Goal: Task Accomplishment & Management: Use online tool/utility

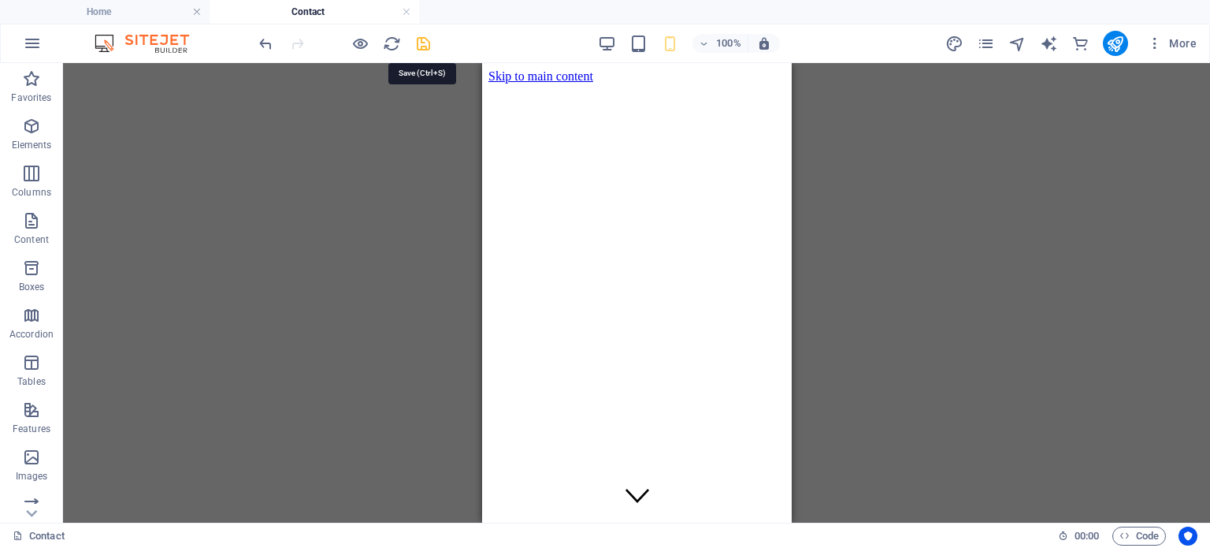
click at [422, 43] on icon "save" at bounding box center [424, 44] width 18 height 18
click at [149, 7] on h4 "Home" at bounding box center [105, 11] width 210 height 17
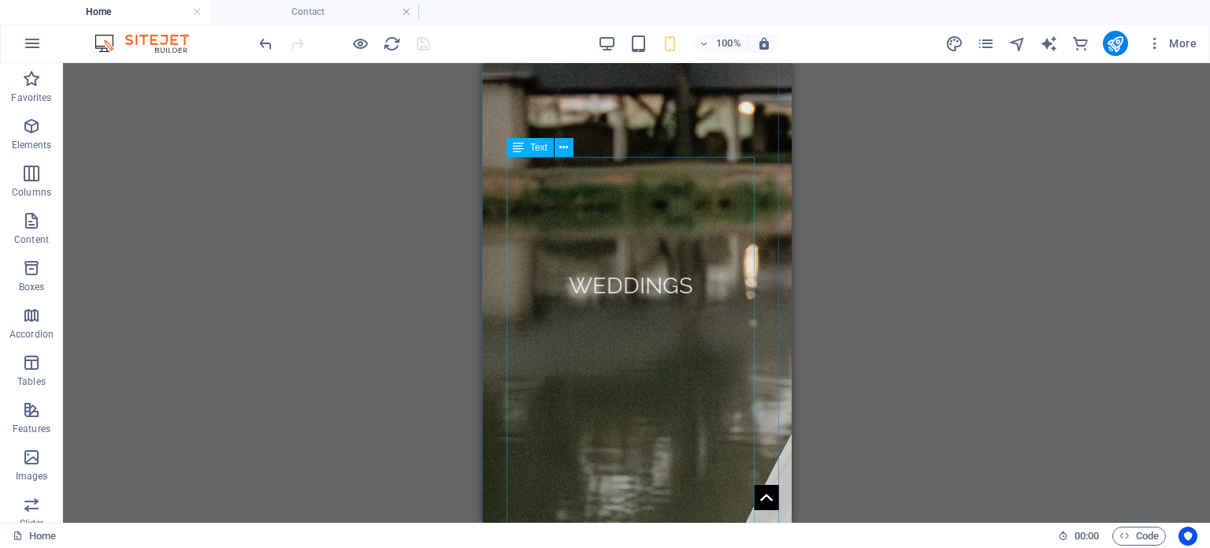
scroll to position [5280, 0]
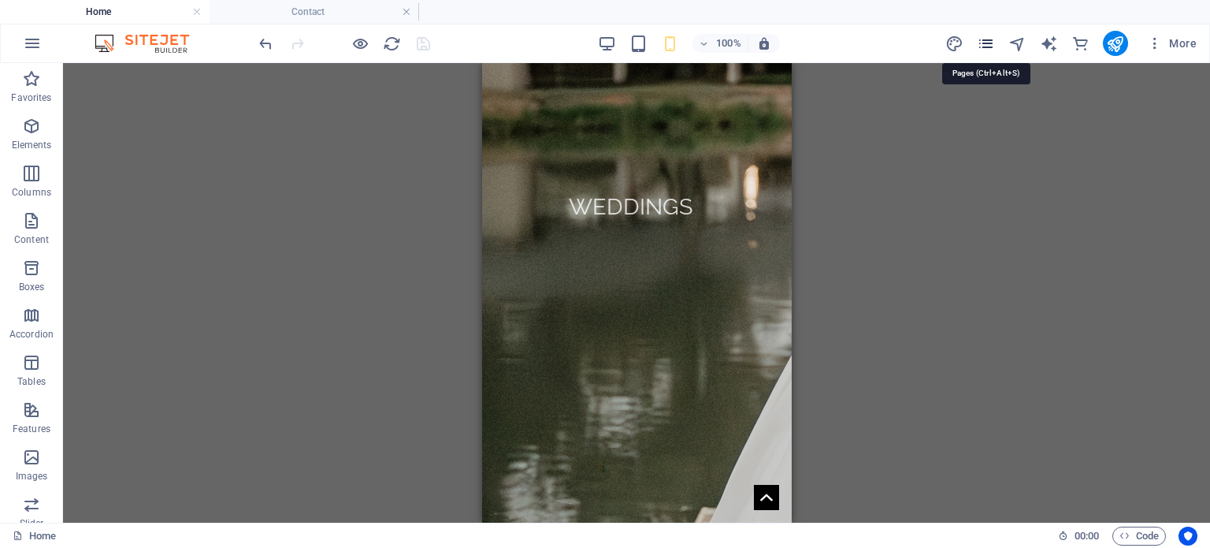
click at [985, 46] on icon "pages" at bounding box center [986, 44] width 18 height 18
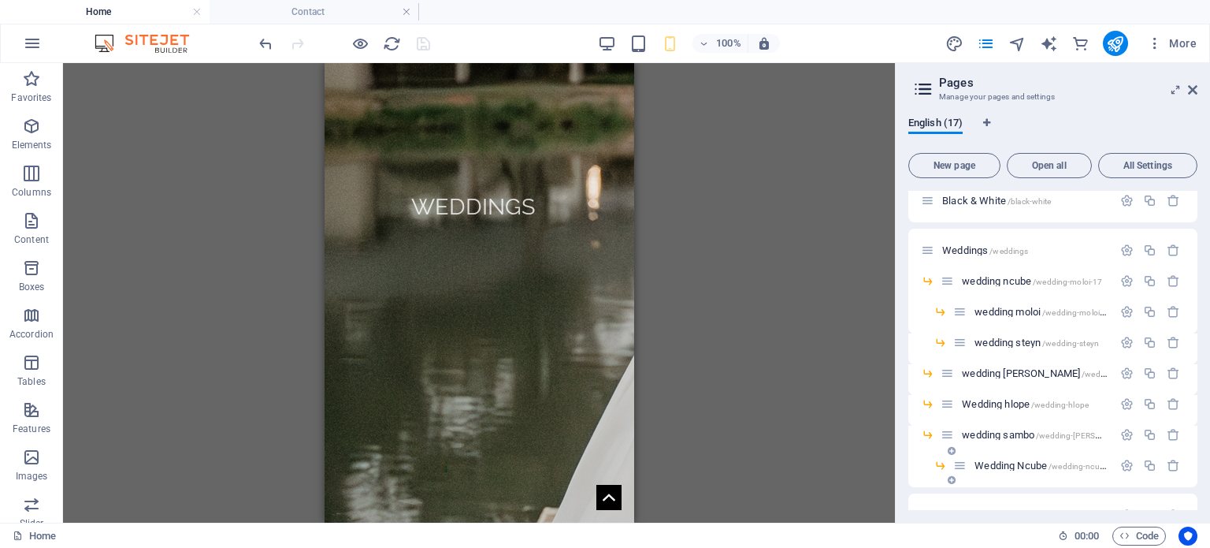
scroll to position [315, 0]
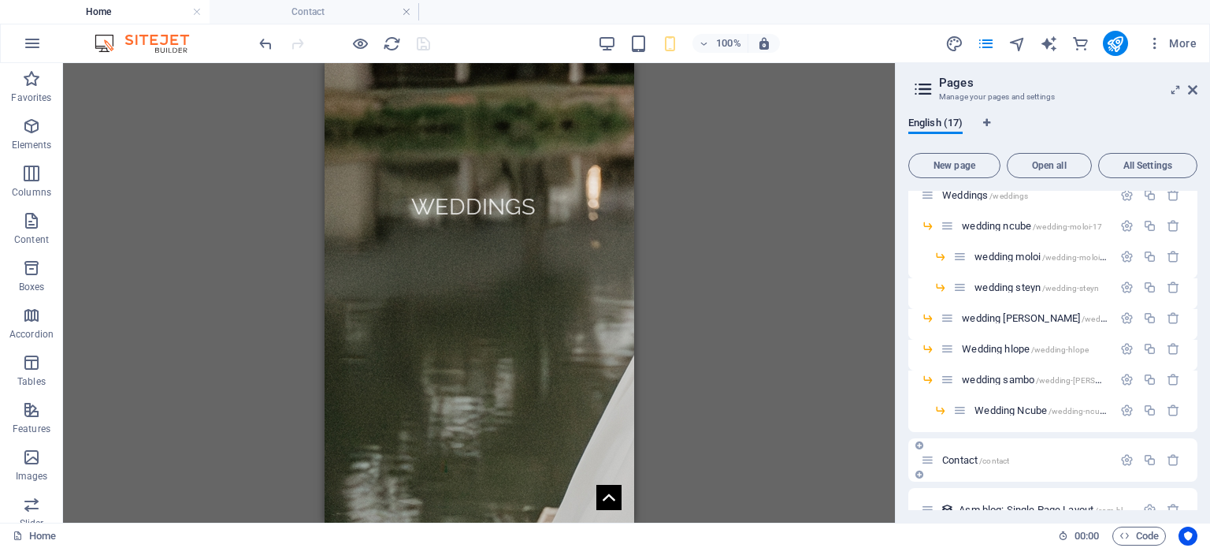
click at [983, 453] on div "Contact /contact" at bounding box center [1016, 460] width 191 height 18
click at [293, 24] on div "100% More" at bounding box center [605, 43] width 1209 height 38
click at [298, 17] on h4 "Contact" at bounding box center [315, 11] width 210 height 17
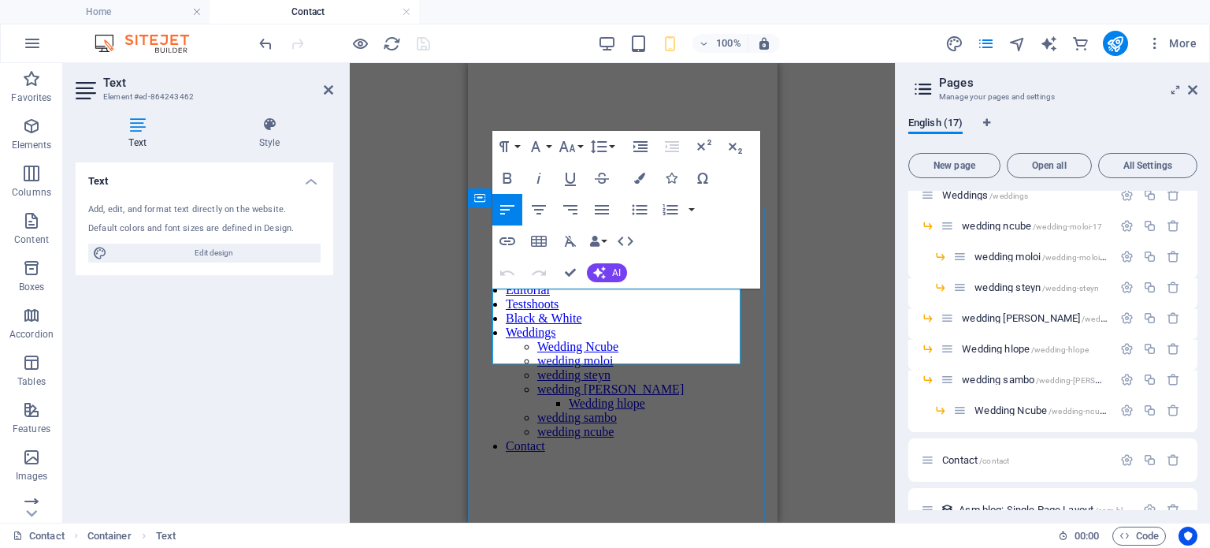
click at [250, 255] on span "Edit design" at bounding box center [214, 253] width 204 height 19
select select "px"
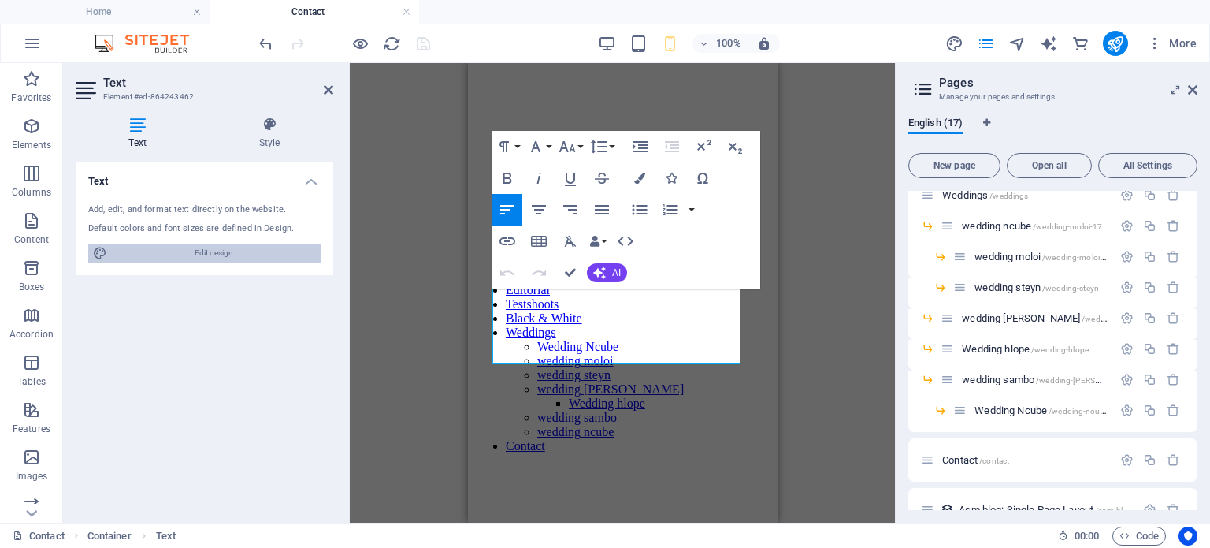
select select "300"
select select "px"
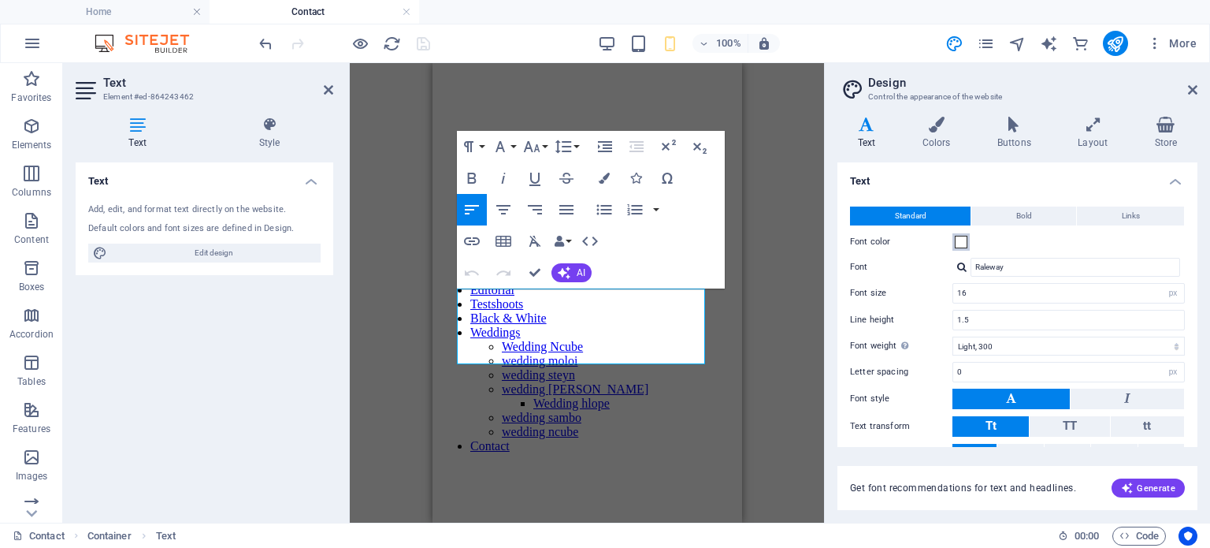
click at [964, 240] on span at bounding box center [961, 242] width 13 height 13
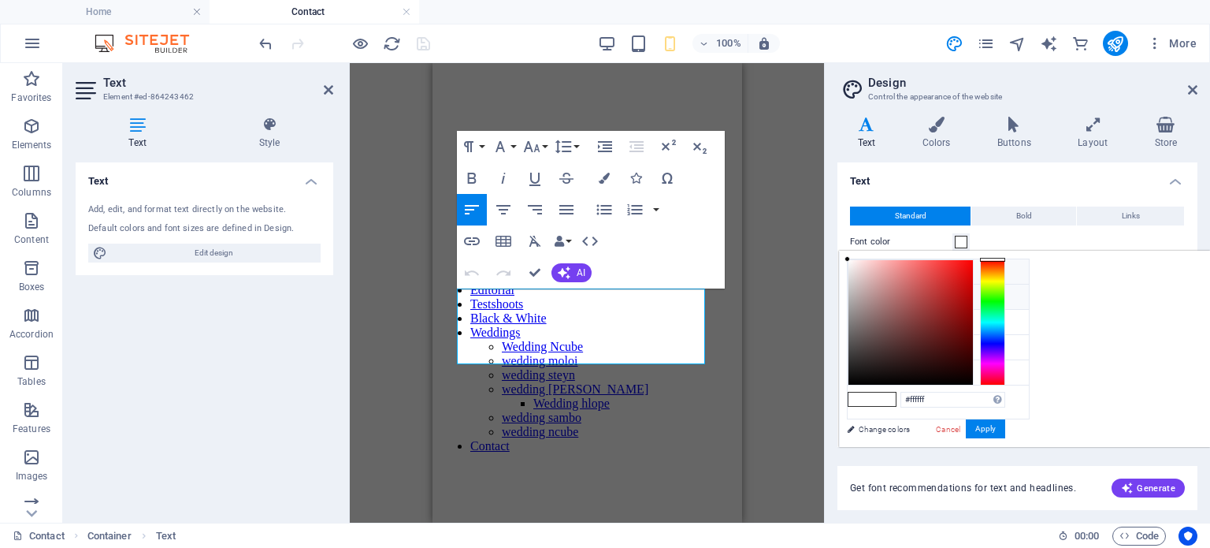
click at [864, 296] on icon at bounding box center [860, 296] width 11 height 11
type input "#000000"
click at [1006, 421] on button "Apply" at bounding box center [985, 428] width 39 height 19
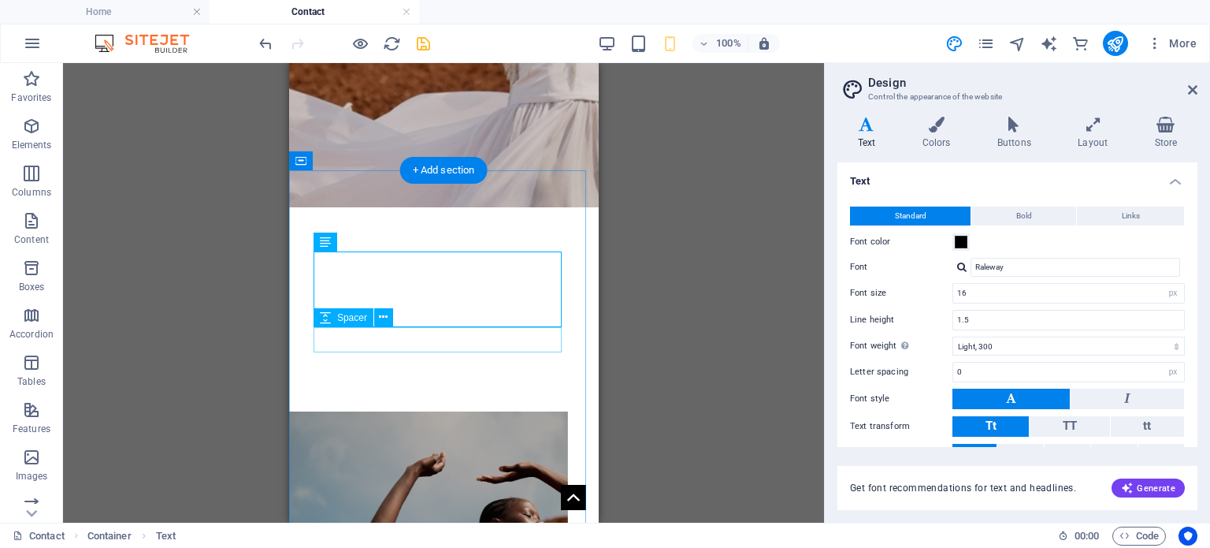
scroll to position [473, 0]
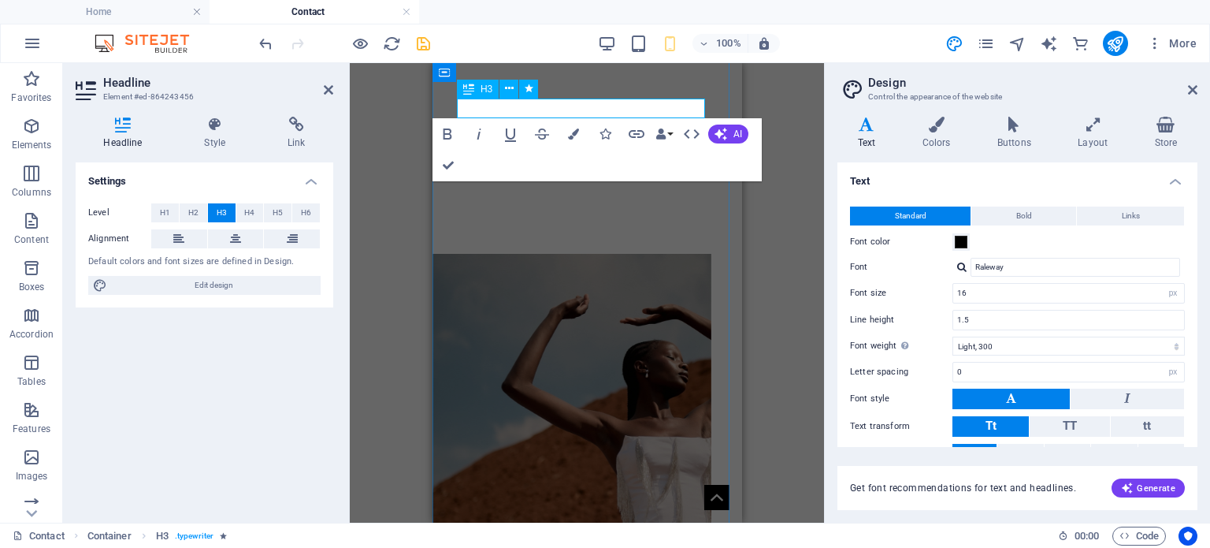
drag, startPoint x: 521, startPoint y: 112, endPoint x: 467, endPoint y: 105, distance: 54.1
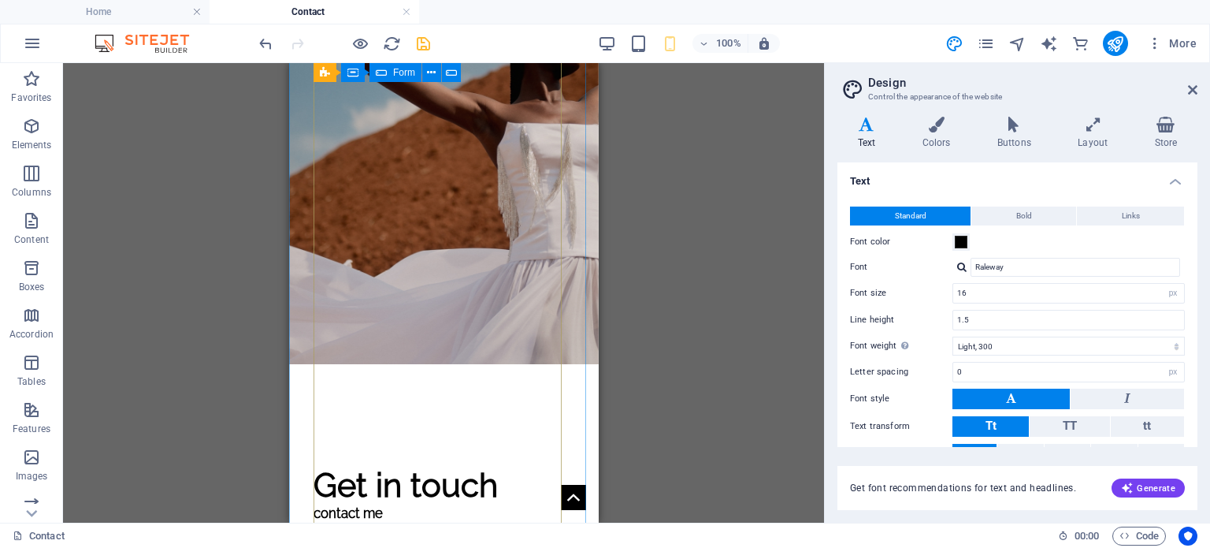
scroll to position [709, 0]
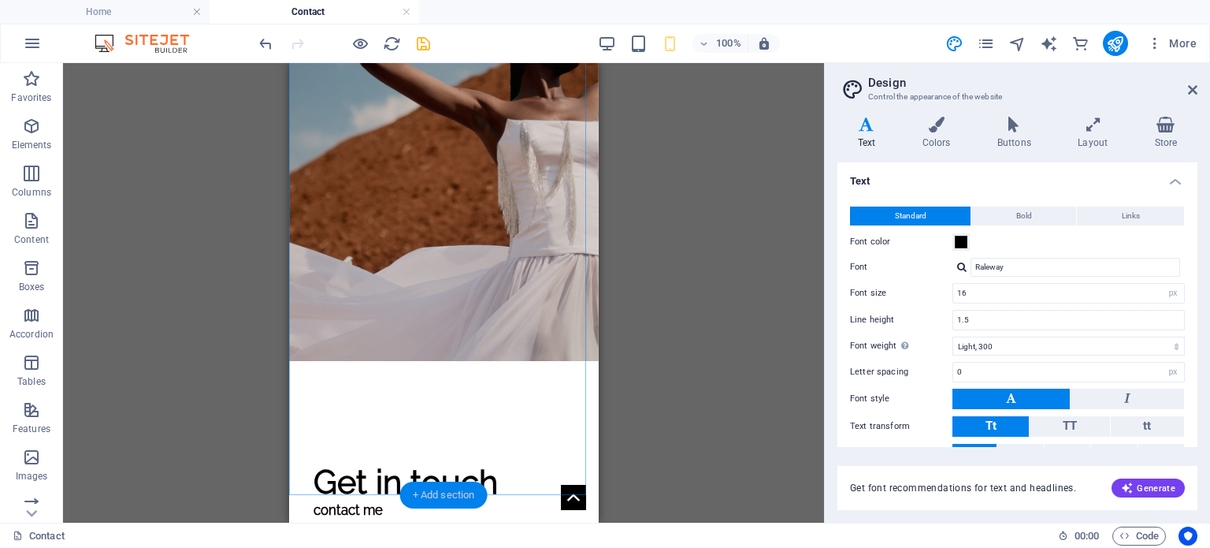
click at [454, 492] on div "+ Add section" at bounding box center [443, 494] width 87 height 27
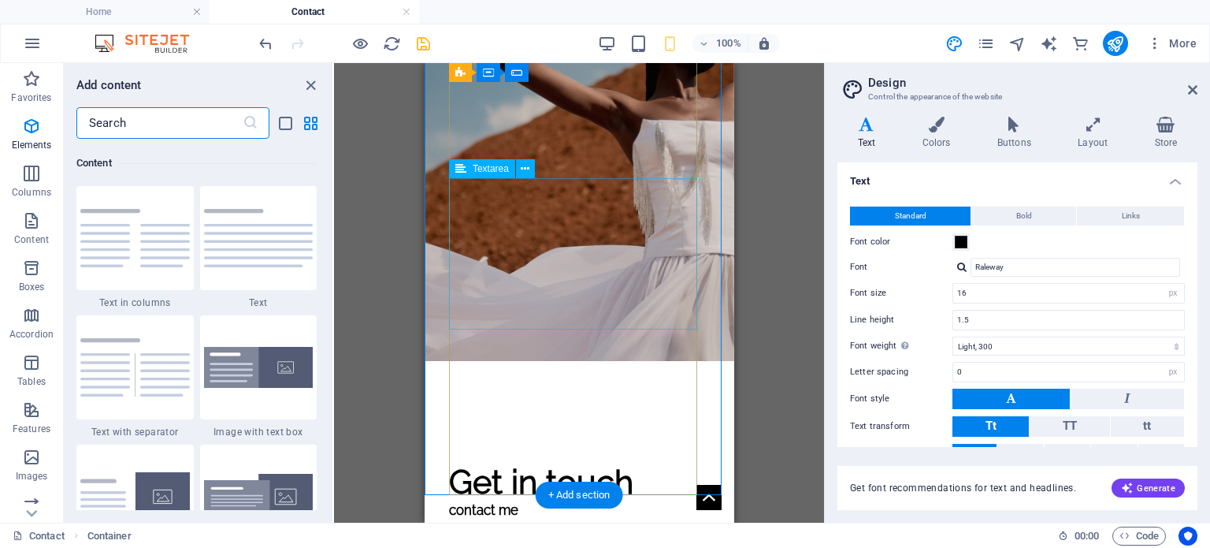
scroll to position [3145, 0]
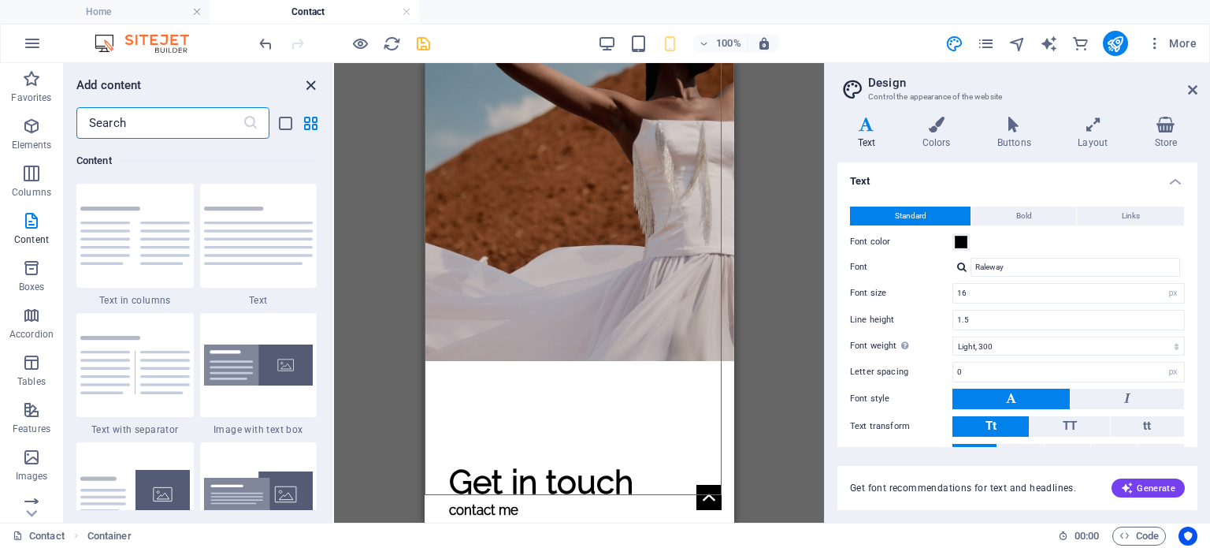
click at [306, 86] on icon "close panel" at bounding box center [311, 85] width 18 height 18
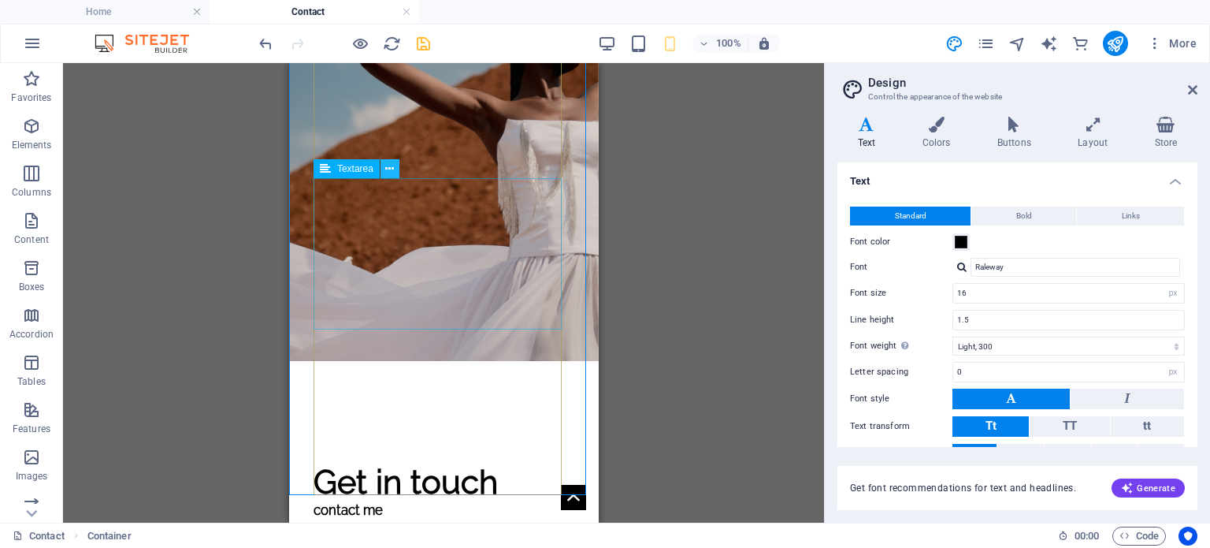
click at [391, 166] on icon at bounding box center [389, 169] width 9 height 17
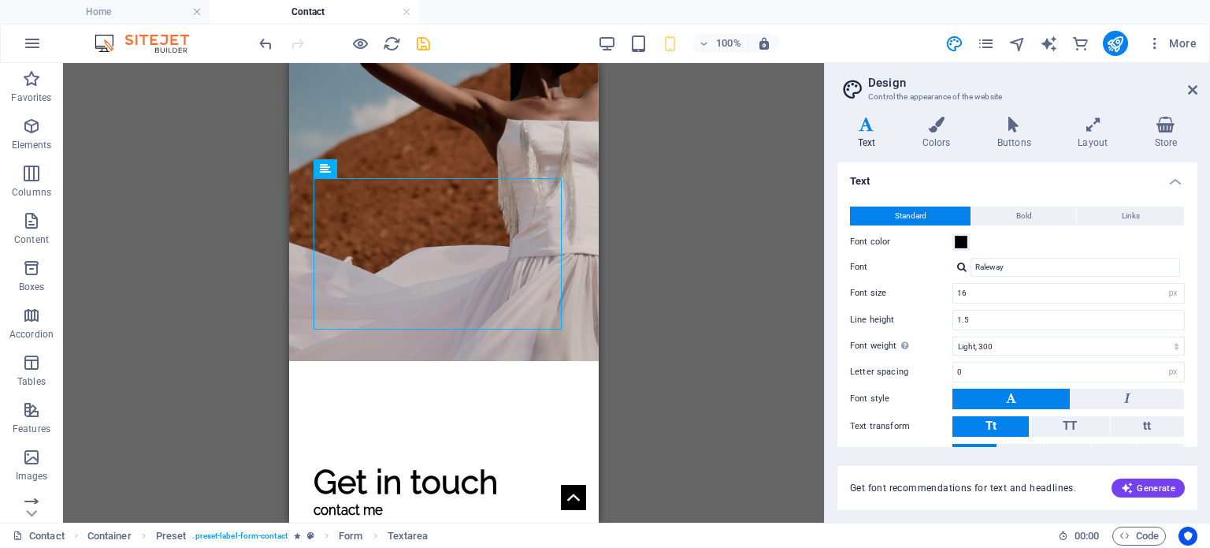
click at [744, 151] on div "H1 Banner Container Container H2 Container H3 Spacer Text Spacer Preset Input C…" at bounding box center [443, 292] width 761 height 459
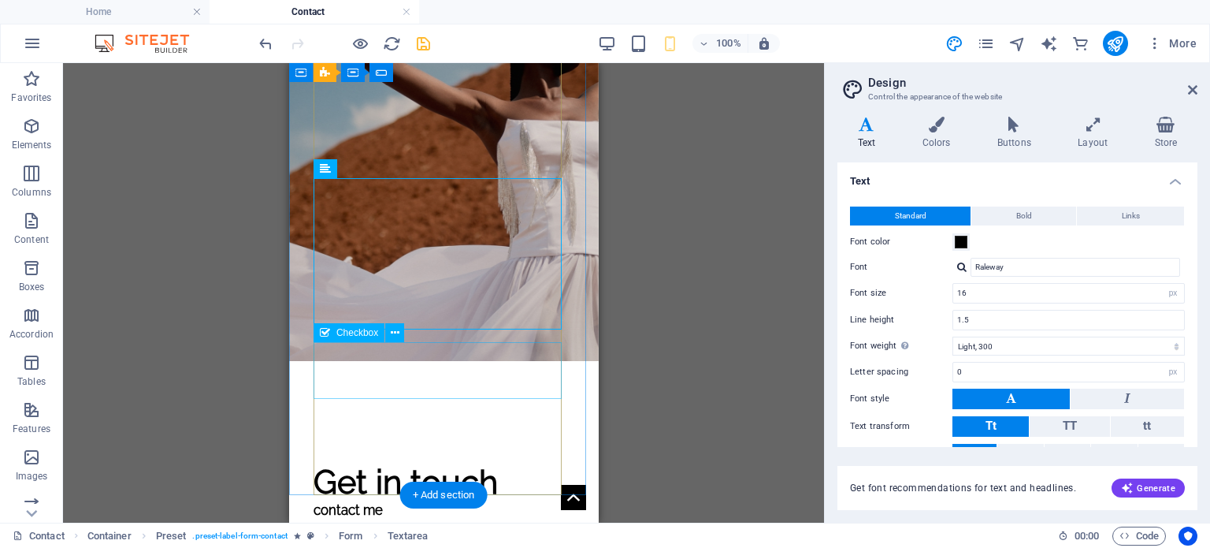
click div "I have read and understand the privacy policy."
click at [400, 330] on button at bounding box center [394, 332] width 19 height 19
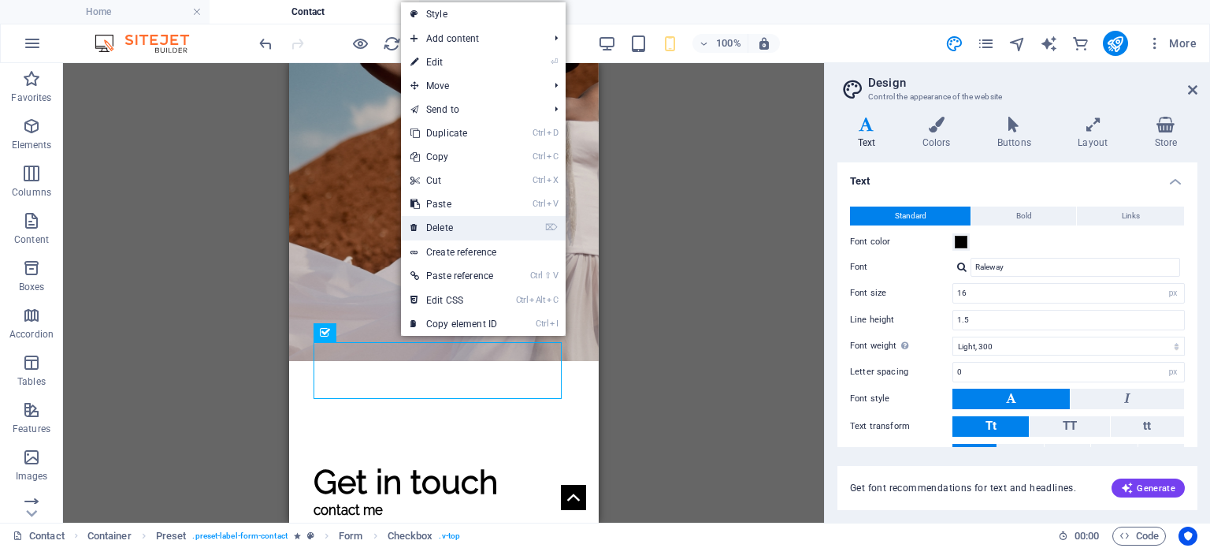
click at [469, 226] on link "⌦ Delete" at bounding box center [454, 228] width 106 height 24
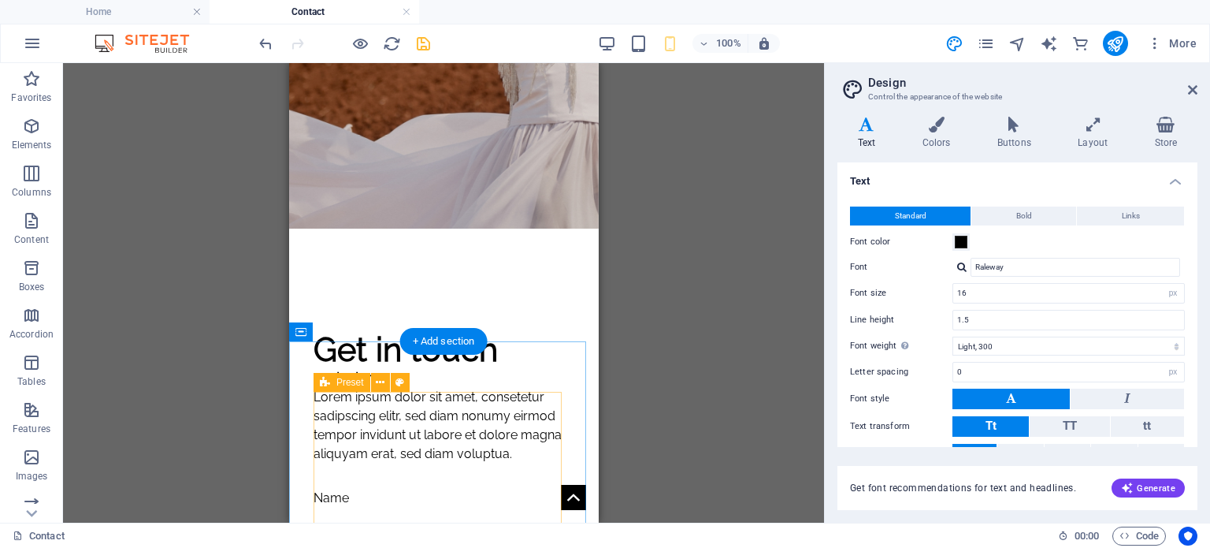
scroll to position [867, 0]
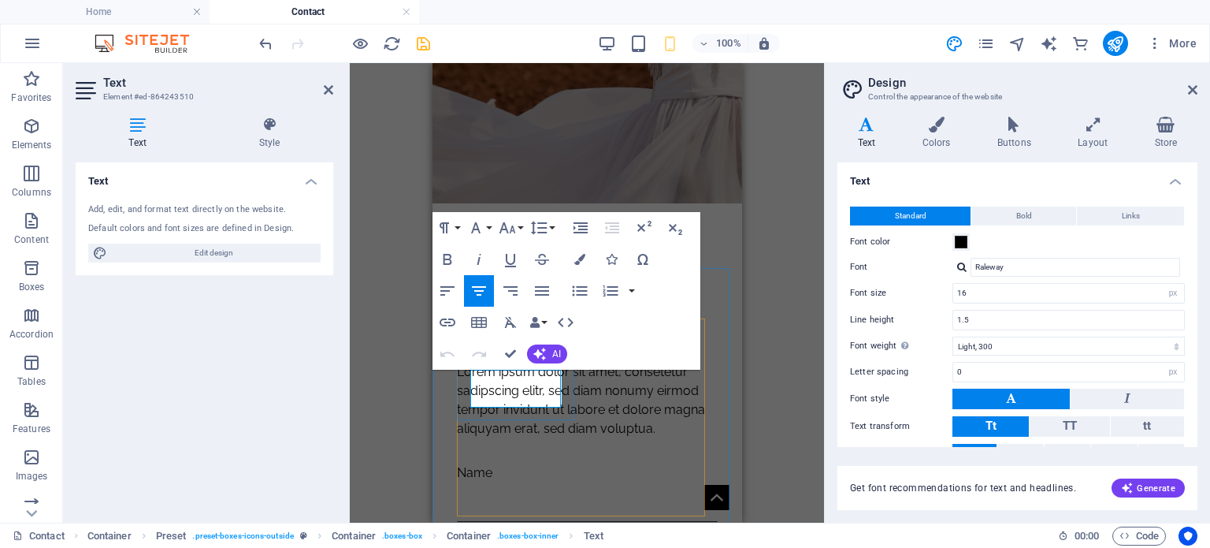
click span "33139"
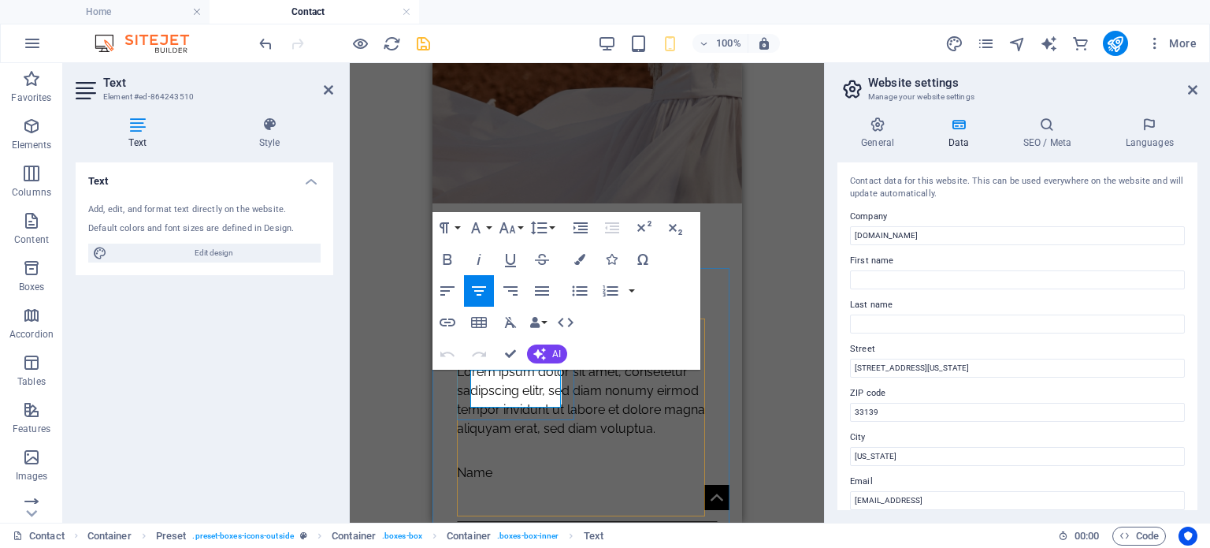
drag, startPoint x: 546, startPoint y: 396, endPoint x: 522, endPoint y: 376, distance: 31.3
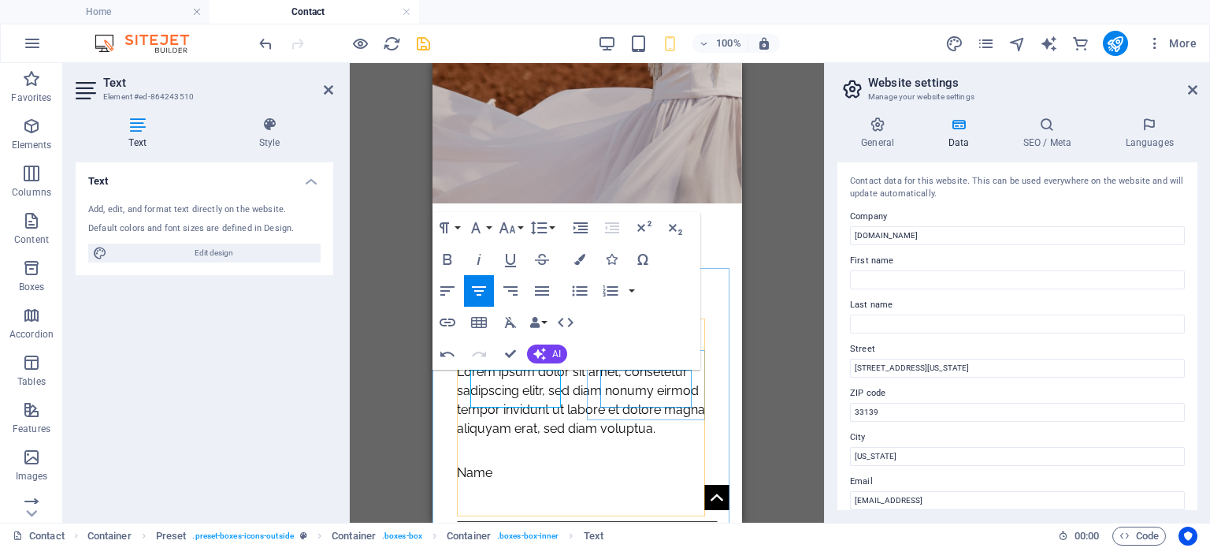
drag, startPoint x: 663, startPoint y: 399, endPoint x: 1092, endPoint y: 458, distance: 433.5
click at [742, 395] on html "Skip to main content Home Studio Portraits Editorial Testshoots Black & White W…" at bounding box center [587, 242] width 310 height 2093
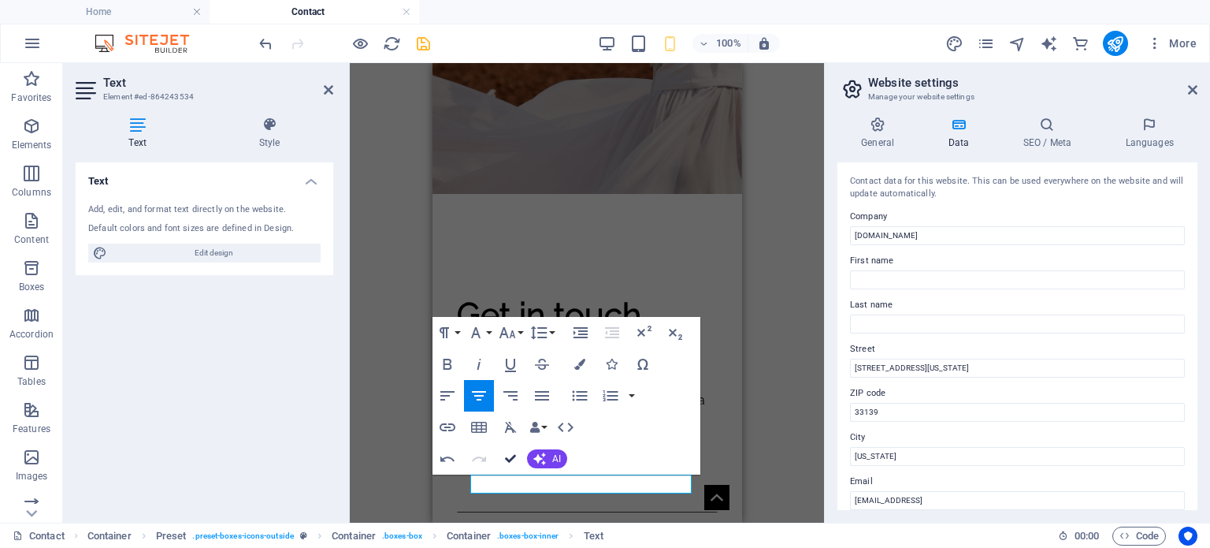
drag, startPoint x: 511, startPoint y: 455, endPoint x: 225, endPoint y: 392, distance: 292.9
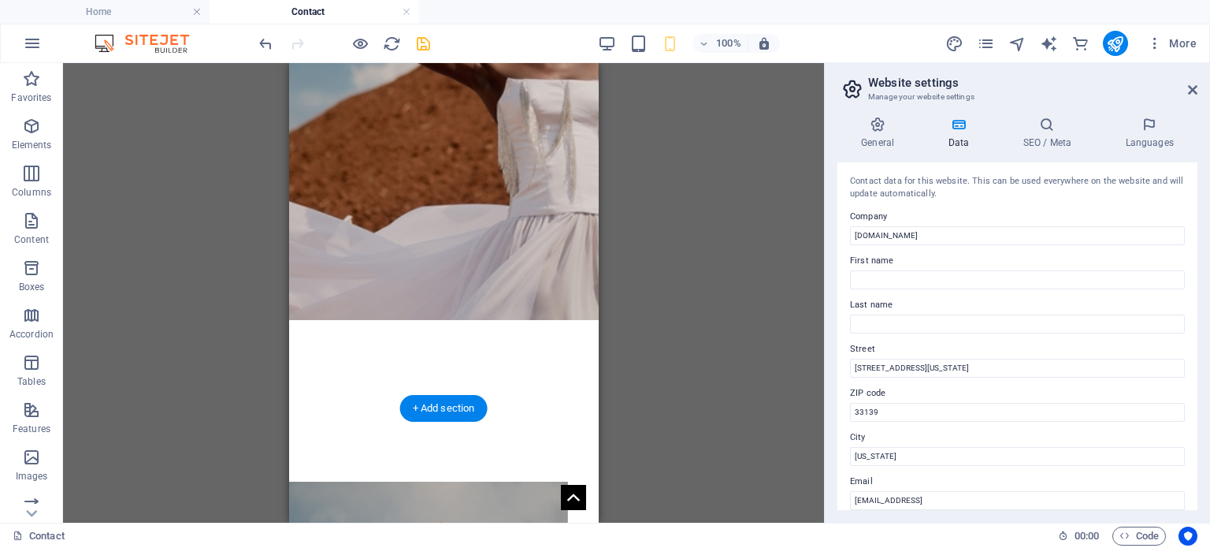
scroll to position [246, 0]
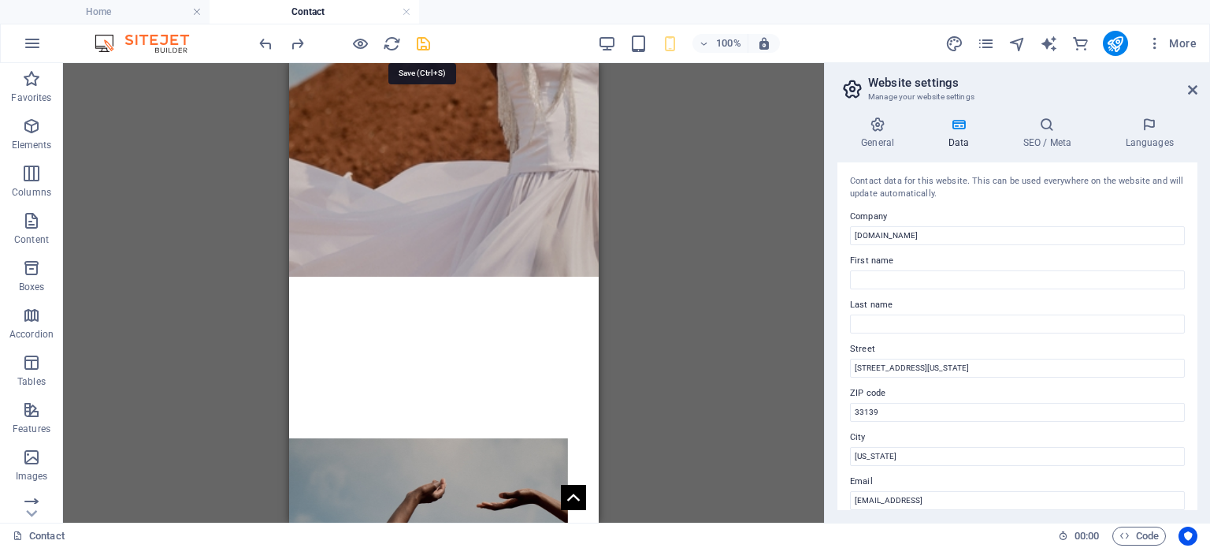
click at [418, 47] on icon "save" at bounding box center [424, 44] width 18 height 18
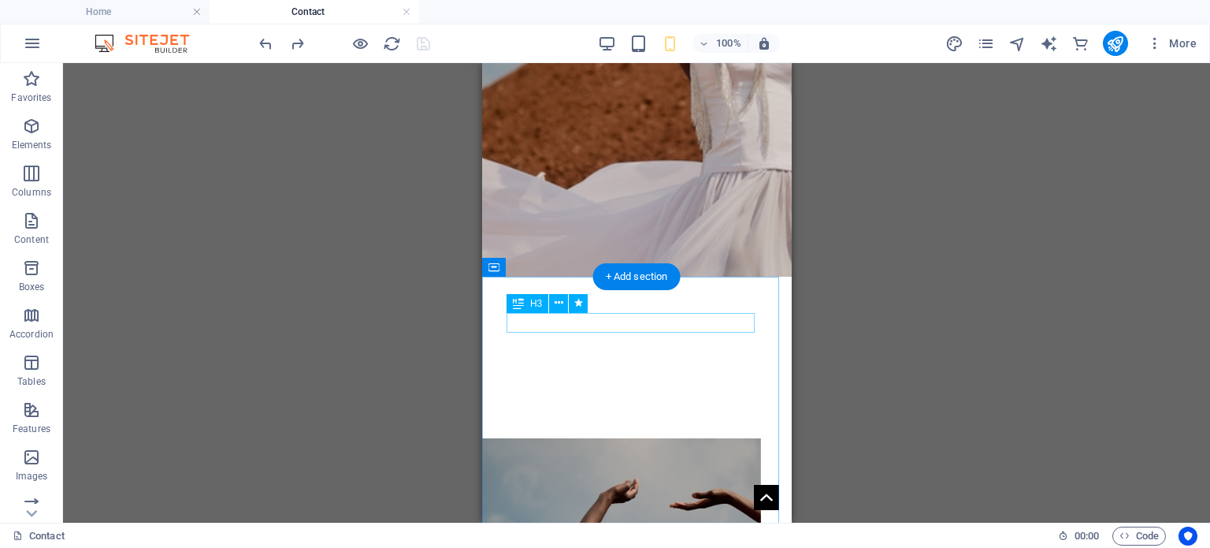
click at [991, 361] on div "H1 Banner Container Container H2 Container H3 Spacer Text Spacer Input Preset P…" at bounding box center [636, 292] width 1147 height 459
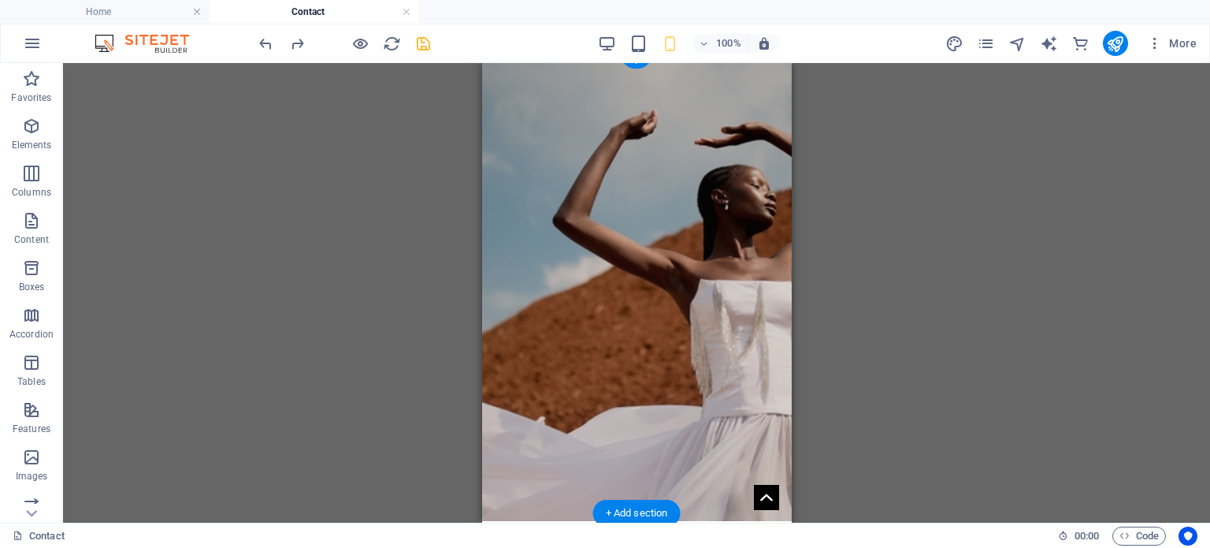
scroll to position [0, 0]
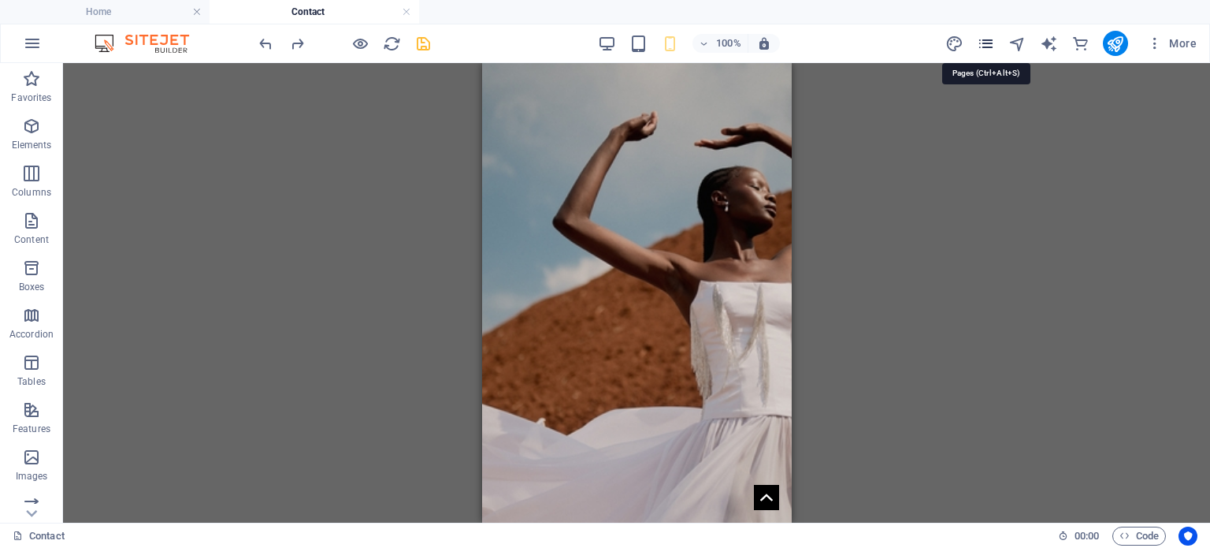
click at [980, 49] on icon "pages" at bounding box center [986, 44] width 18 height 18
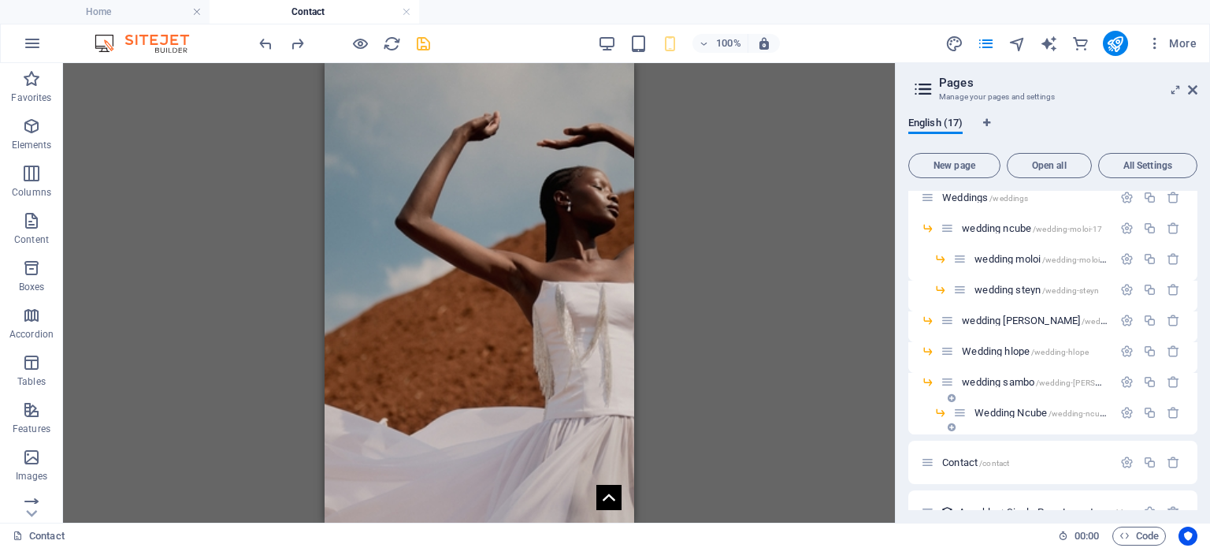
scroll to position [155, 0]
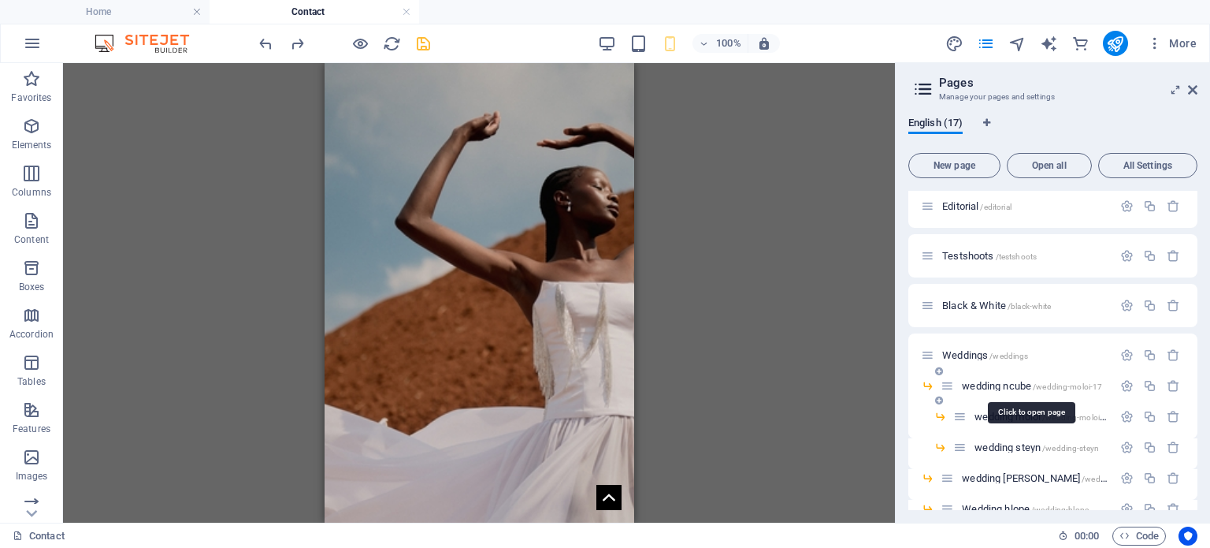
click at [1002, 387] on span "wedding ncube /wedding-moloi-17" at bounding box center [1032, 386] width 140 height 12
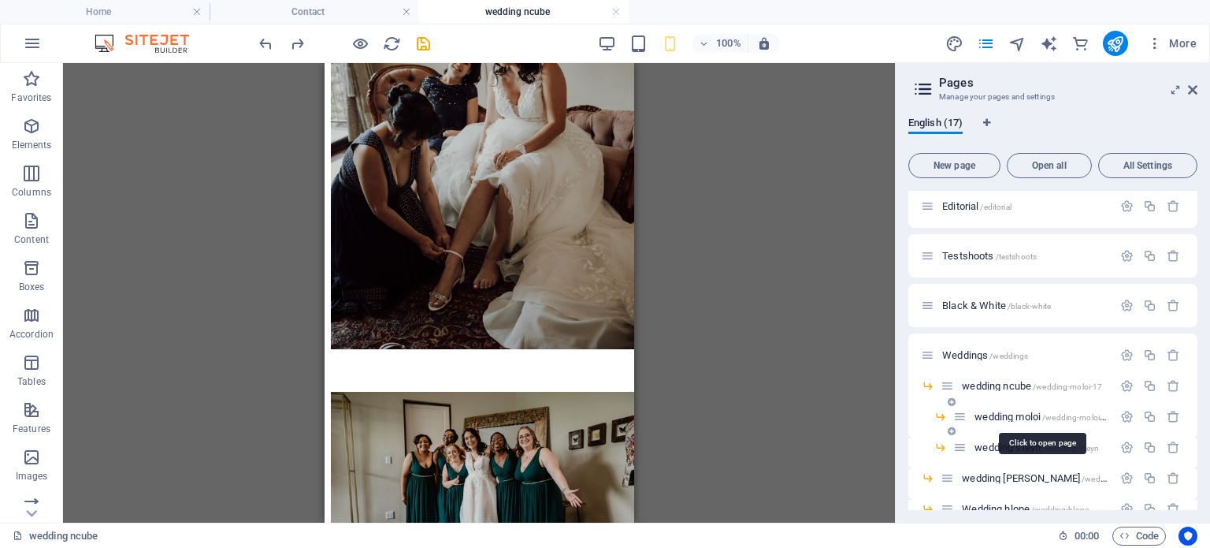
scroll to position [313, 0]
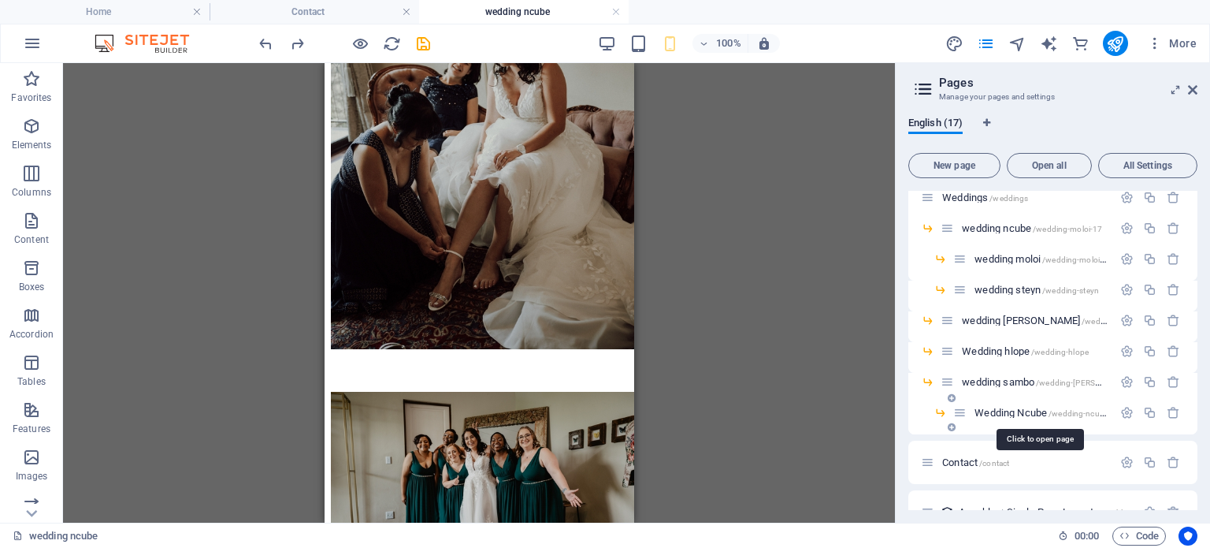
click at [1002, 415] on span "Wedding Ncube /wedding-ncube" at bounding box center [1042, 413] width 134 height 12
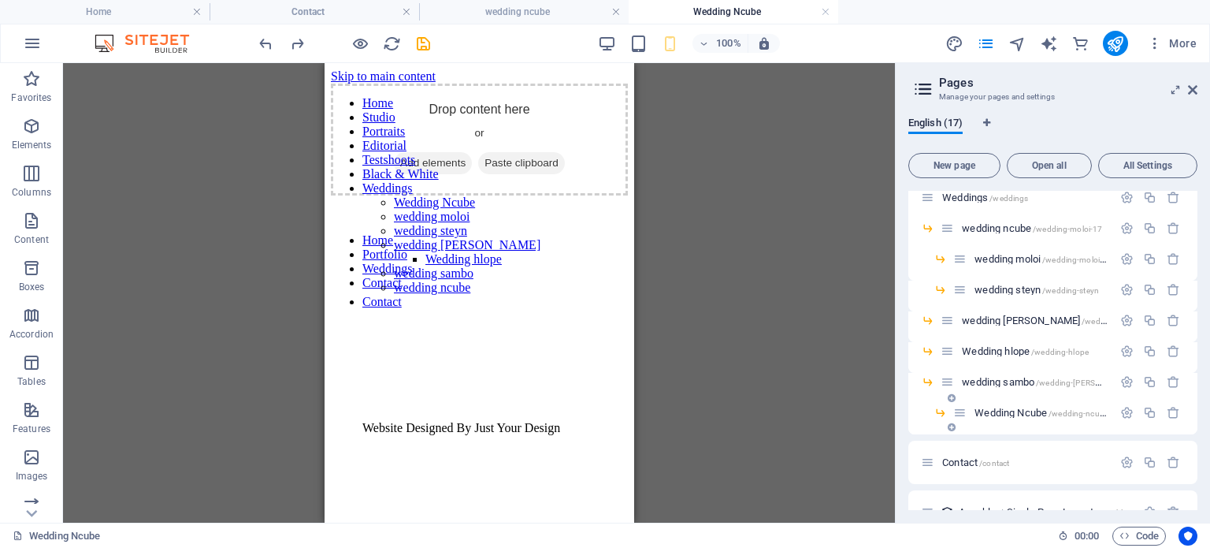
scroll to position [0, 0]
click at [1167, 412] on icon "button" at bounding box center [1173, 412] width 13 height 13
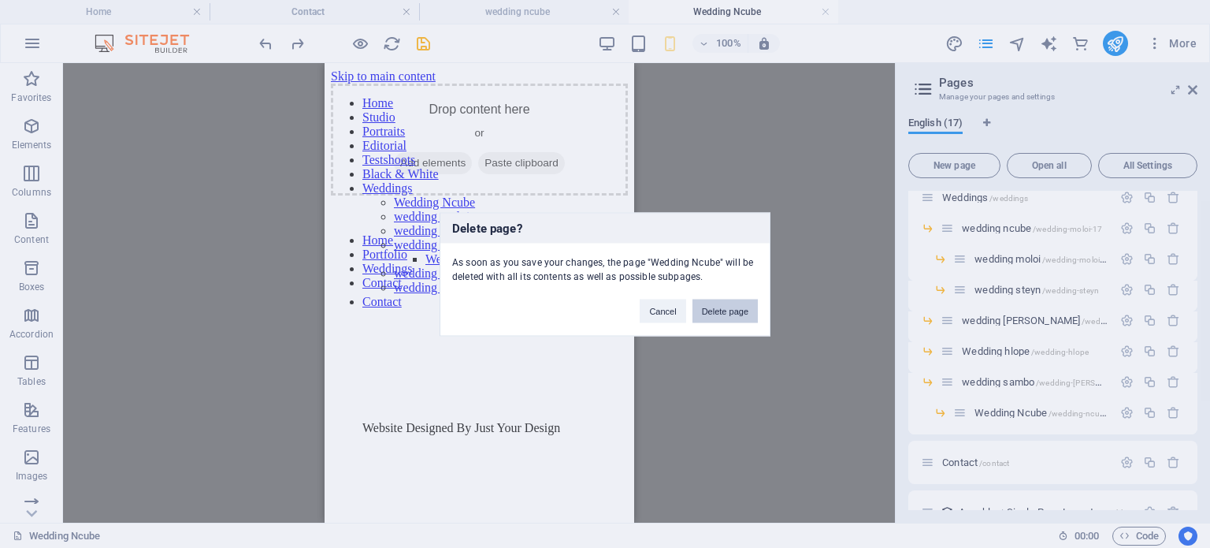
click at [730, 306] on button "Delete page" at bounding box center [725, 311] width 65 height 24
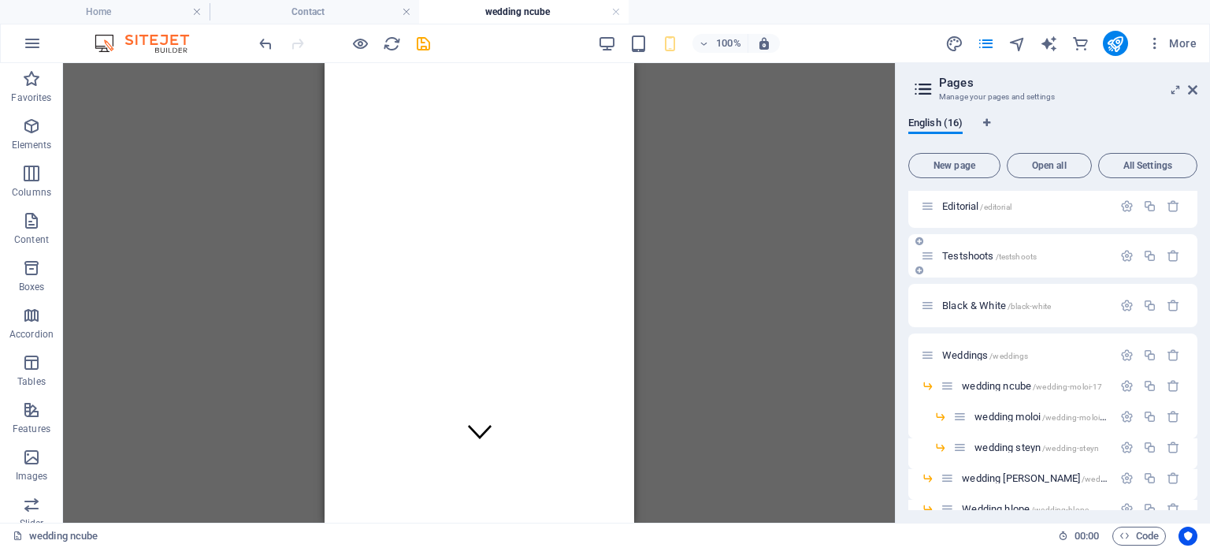
scroll to position [76, 0]
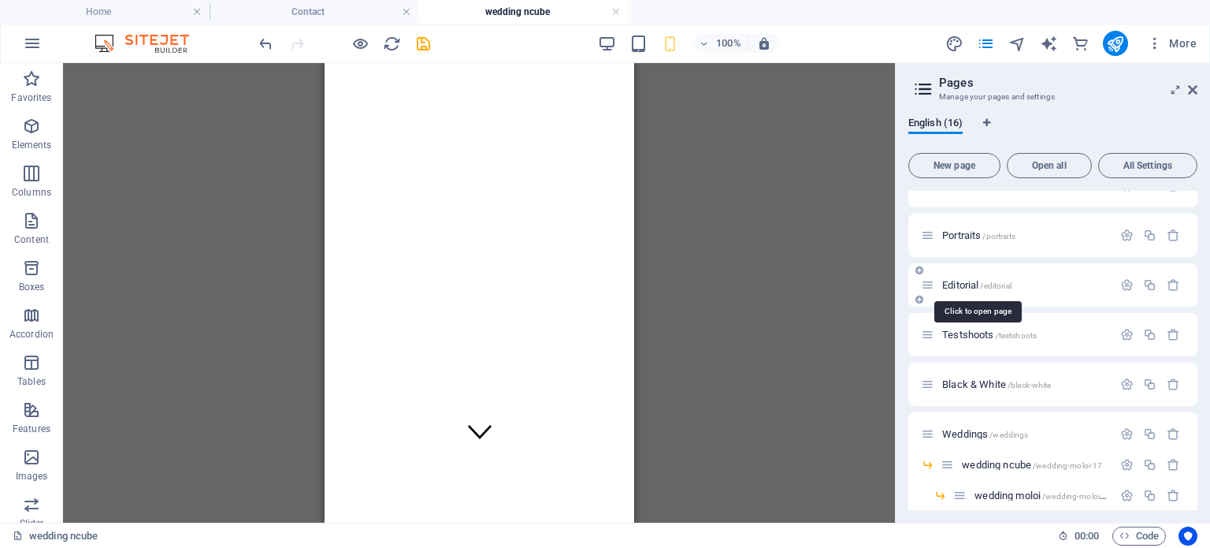
click at [973, 286] on span "Editorial /editorial" at bounding box center [977, 285] width 69 height 12
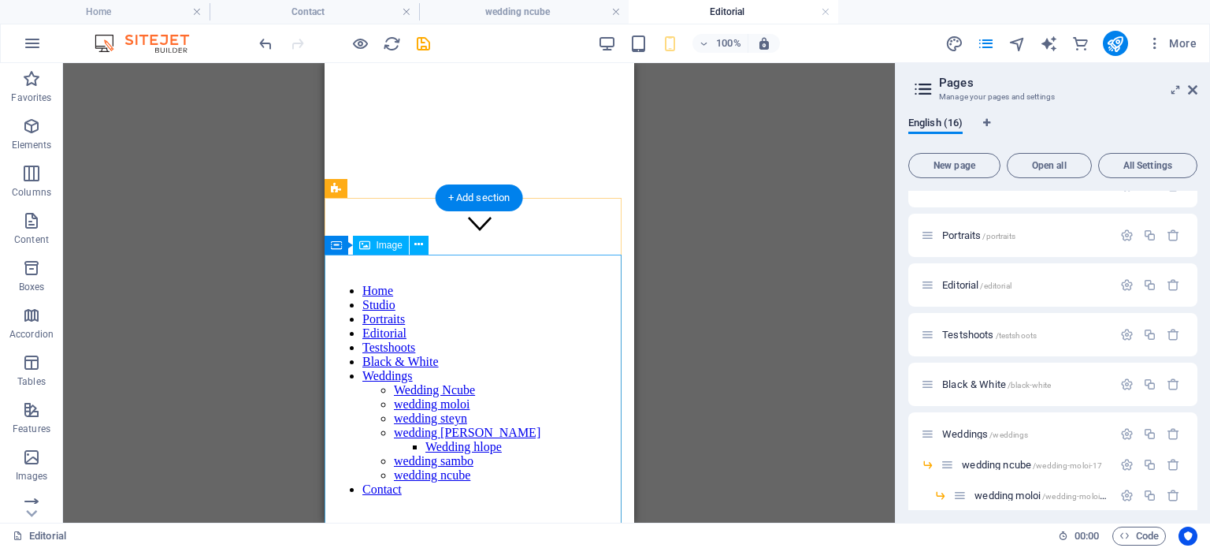
scroll to position [158, 0]
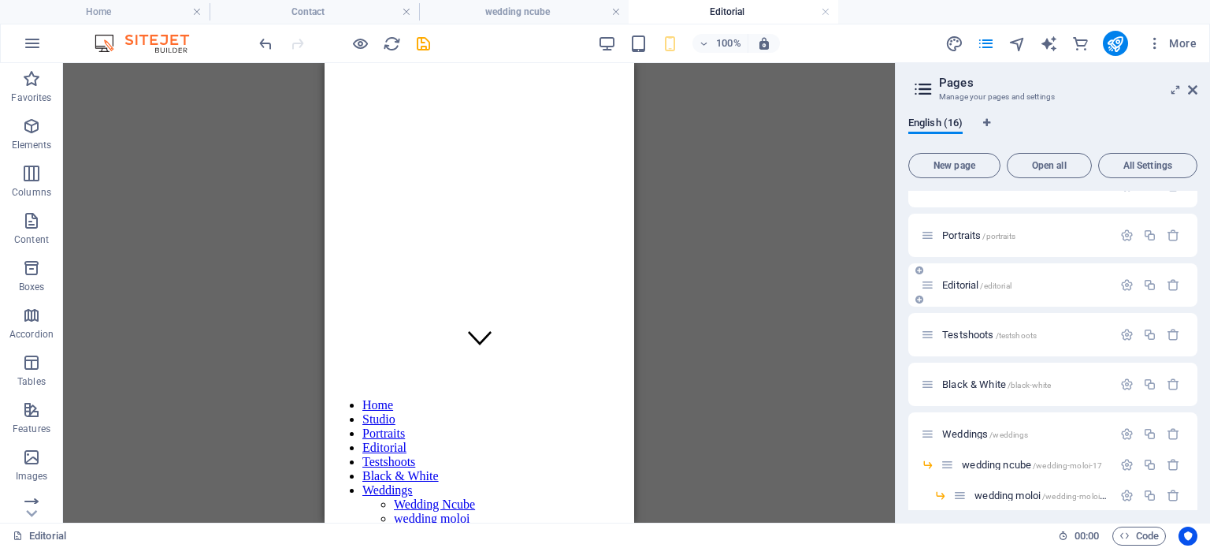
click at [965, 281] on span "Editorial /editorial" at bounding box center [977, 285] width 69 height 12
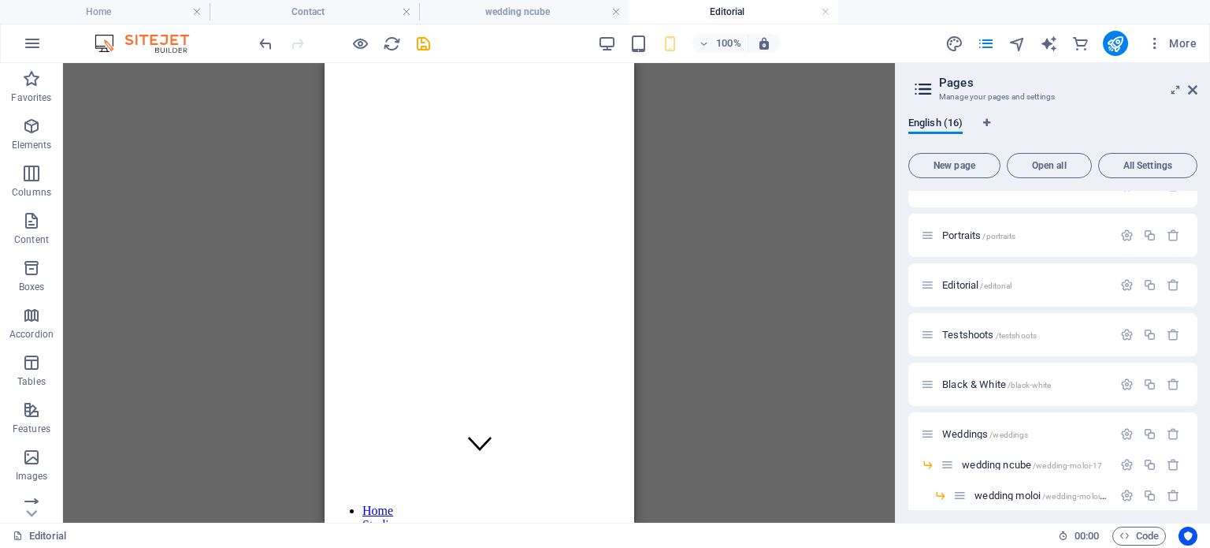
scroll to position [0, 0]
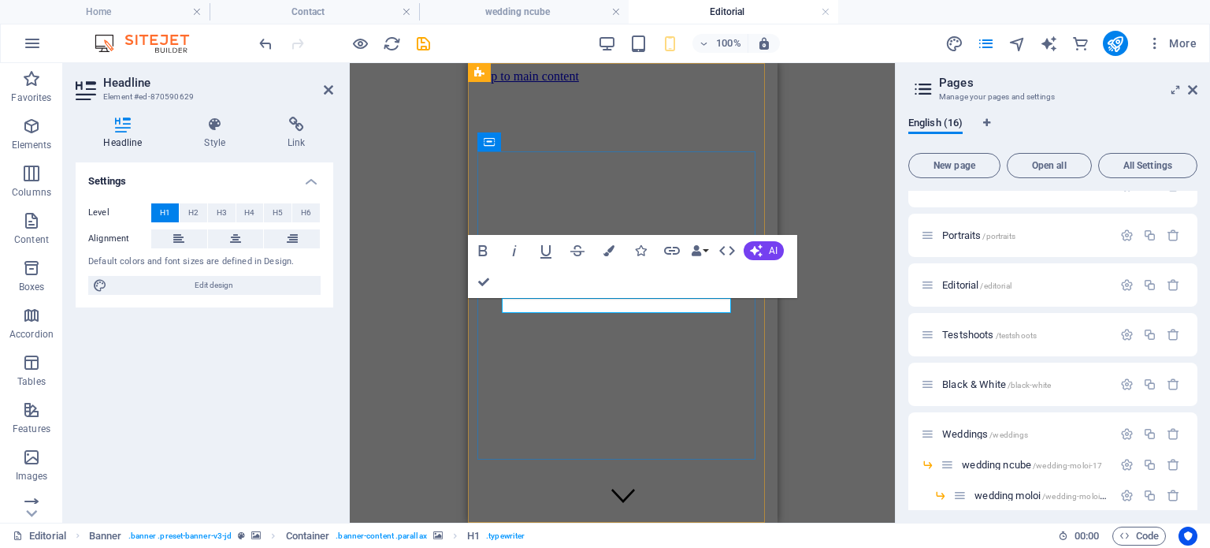
drag, startPoint x: 653, startPoint y: 304, endPoint x: 616, endPoint y: 304, distance: 36.3
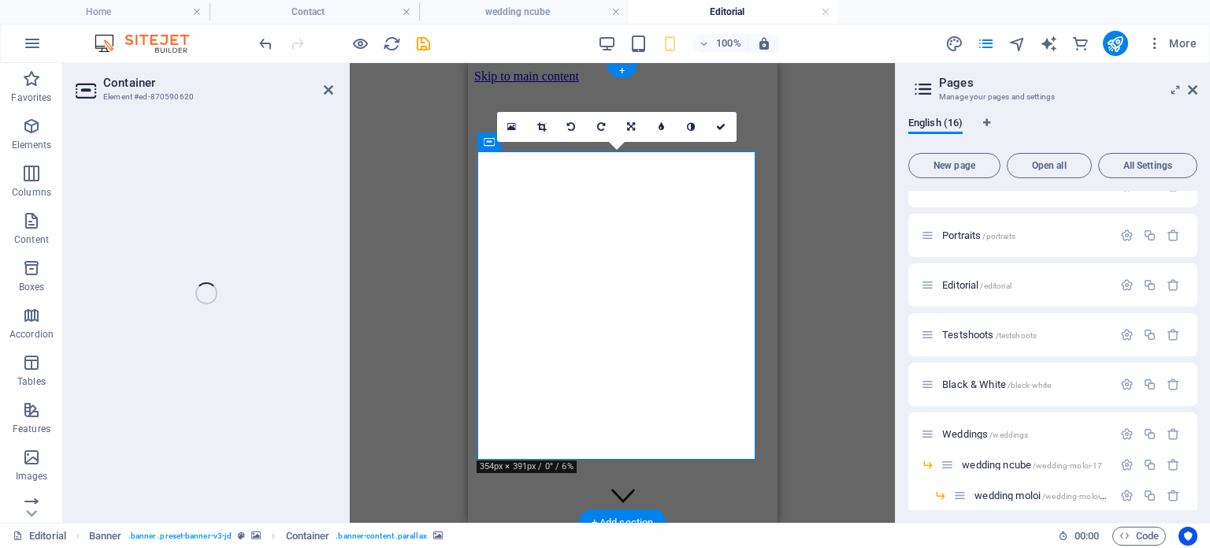
select select "vw"
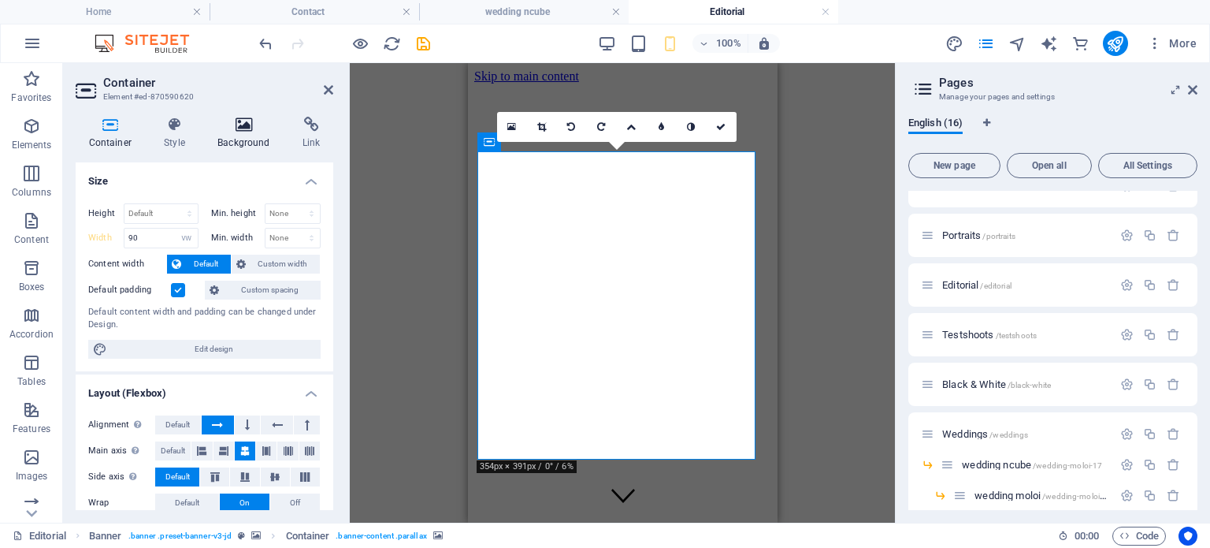
click at [240, 118] on icon at bounding box center [244, 125] width 79 height 16
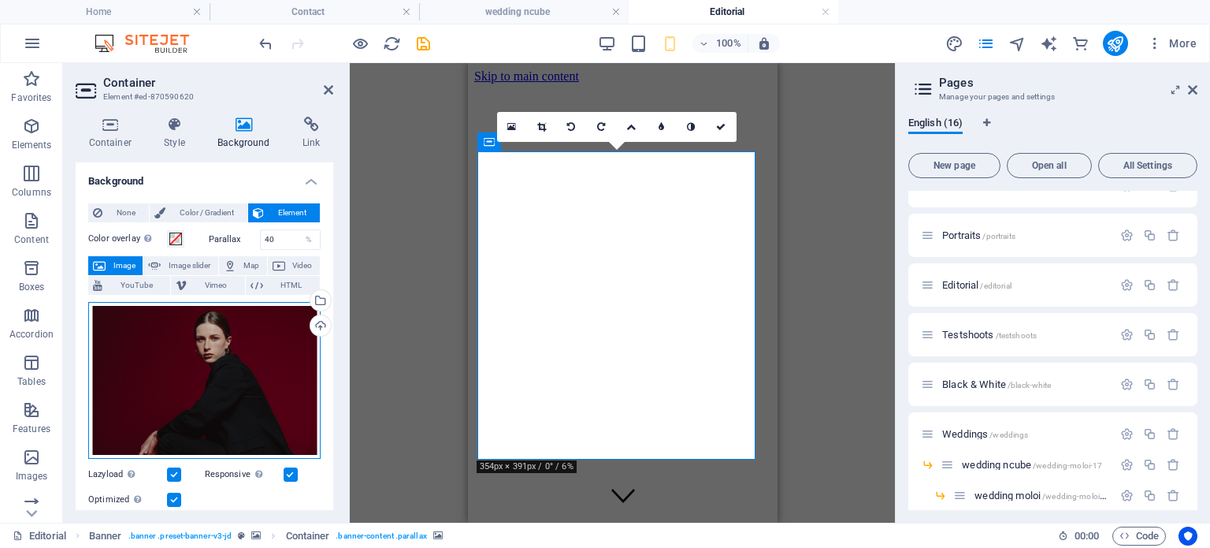
click at [218, 353] on div "Drag files here, click to choose files or select files from Files or our free s…" at bounding box center [204, 381] width 232 height 158
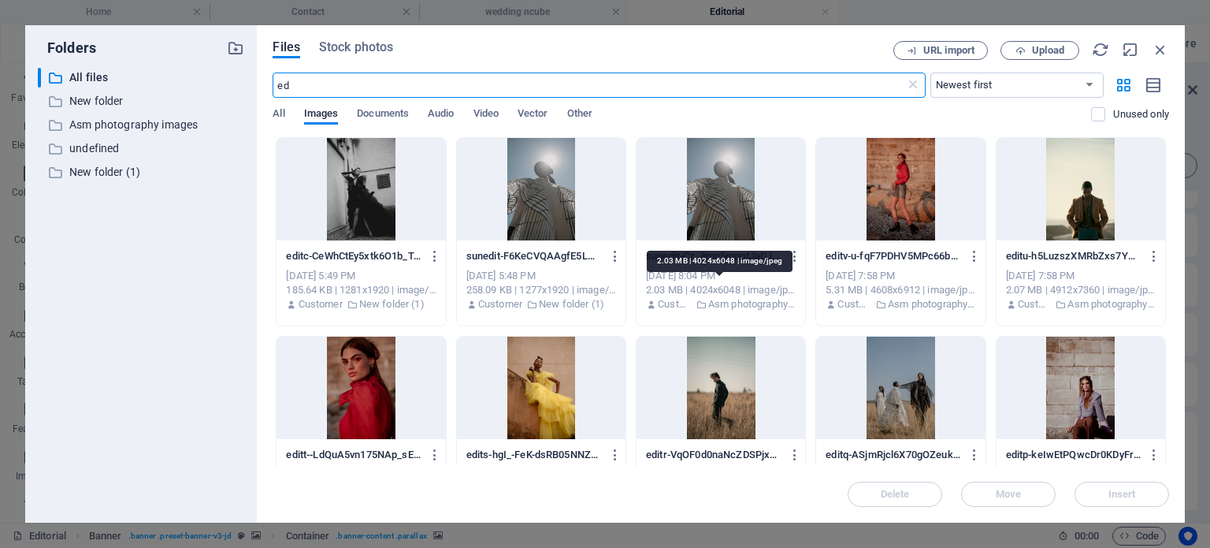
type input "e"
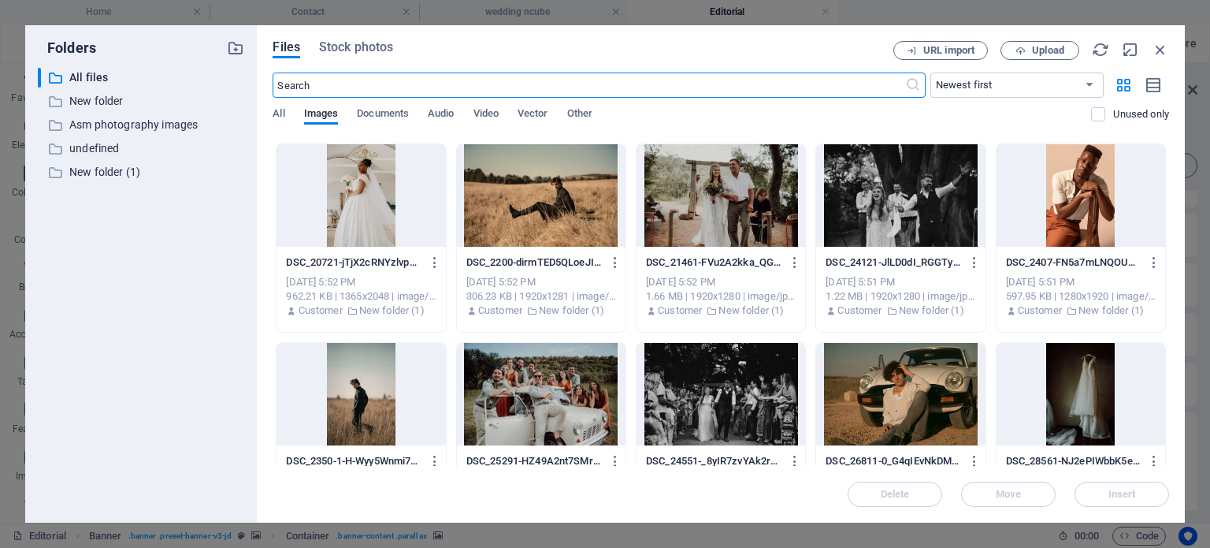
scroll to position [2193, 0]
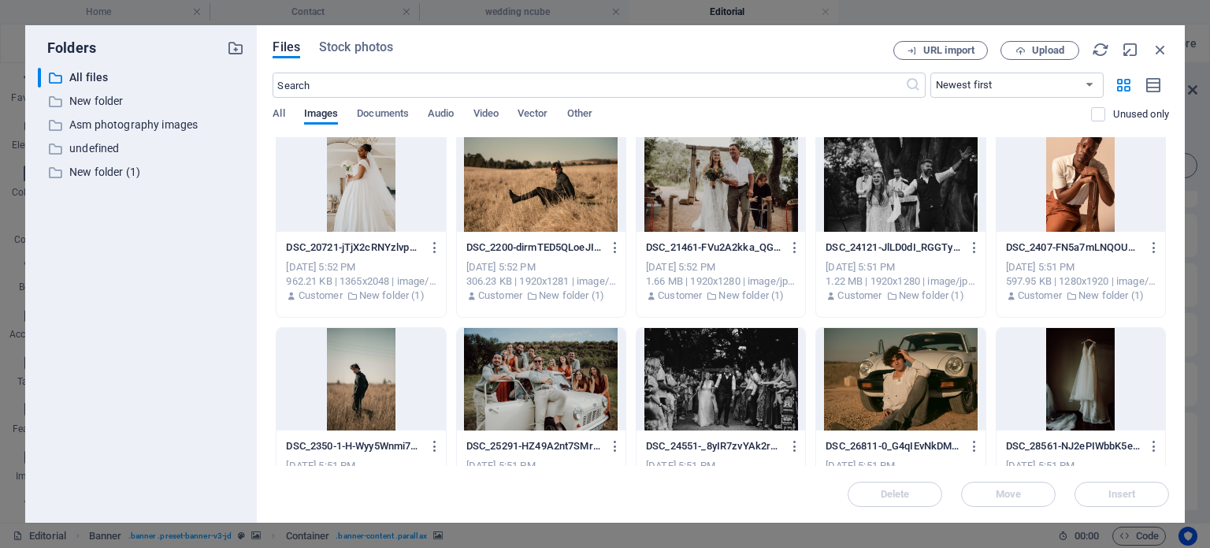
click at [890, 374] on div at bounding box center [900, 379] width 169 height 102
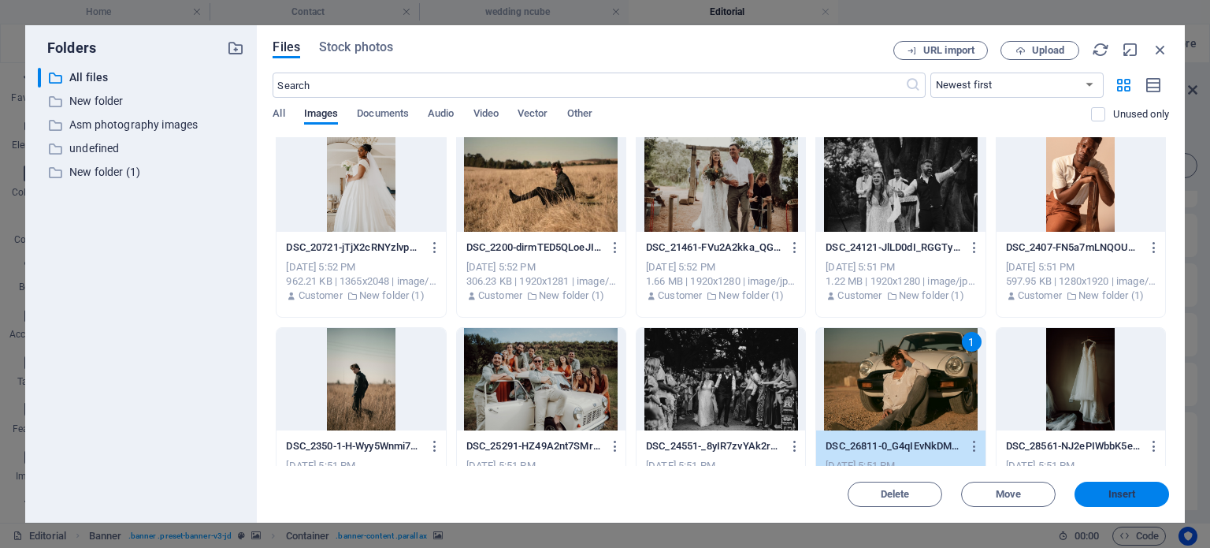
click at [1147, 494] on span "Insert" at bounding box center [1122, 493] width 82 height 9
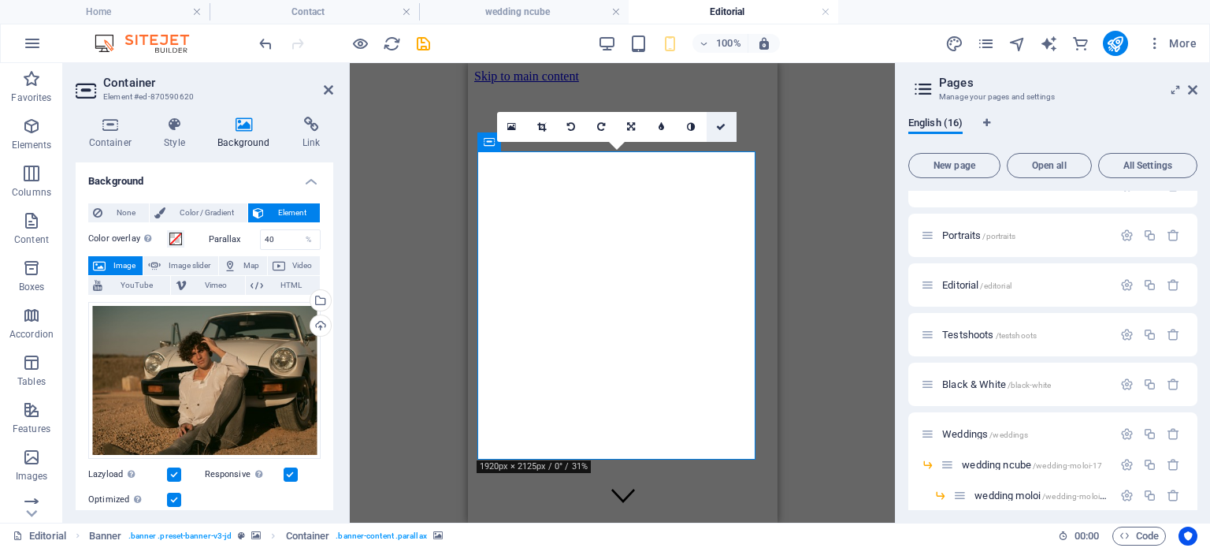
click at [717, 122] on icon at bounding box center [720, 126] width 9 height 9
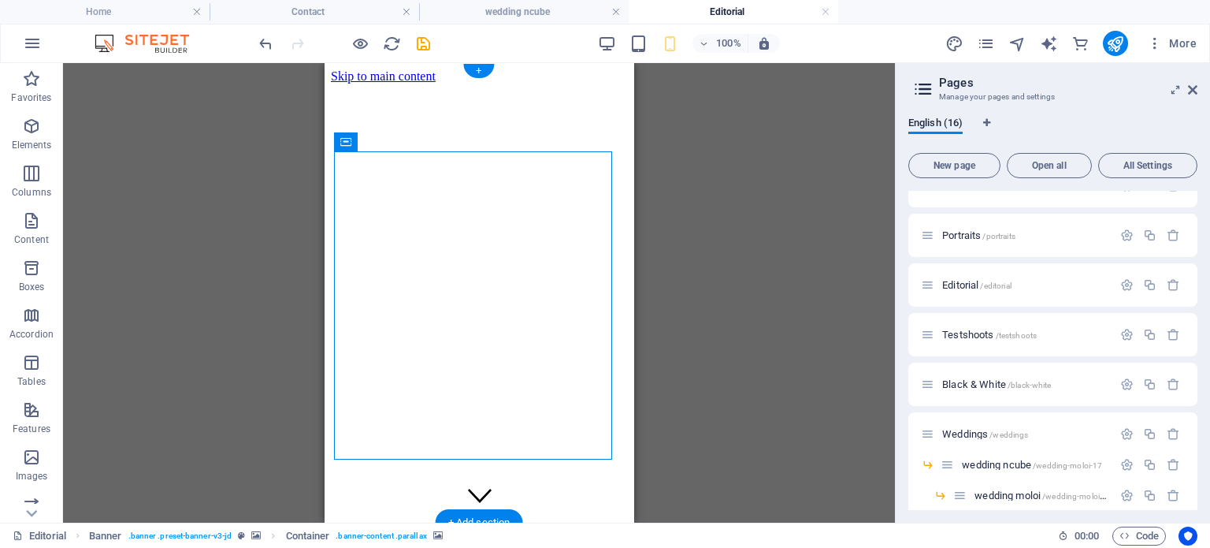
click at [563, 84] on figure at bounding box center [478, 84] width 297 height 0
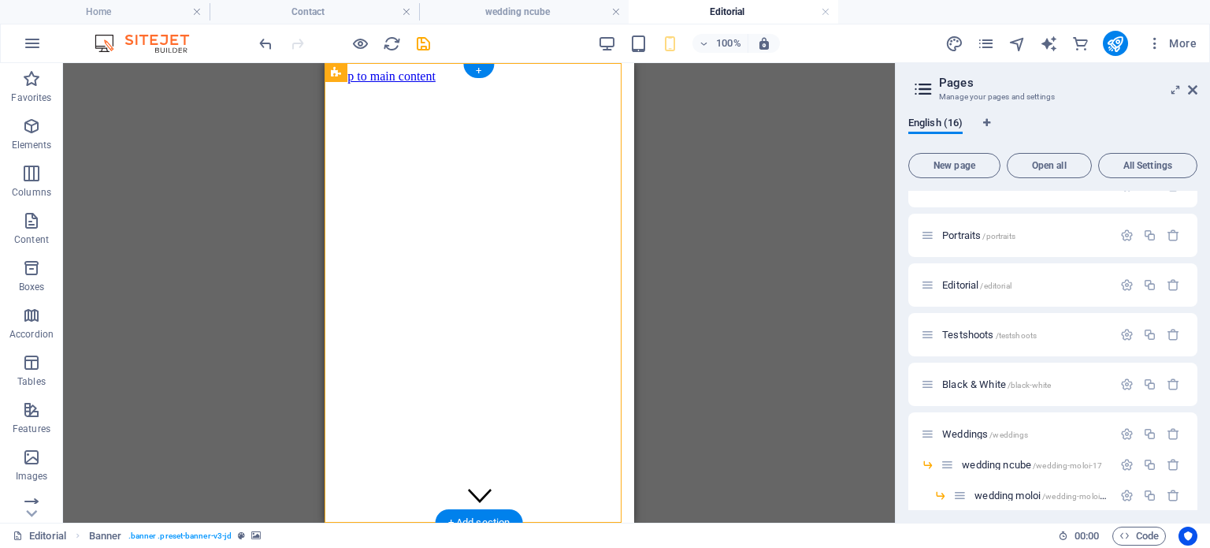
click at [563, 84] on figure at bounding box center [478, 84] width 297 height 0
select select "vh"
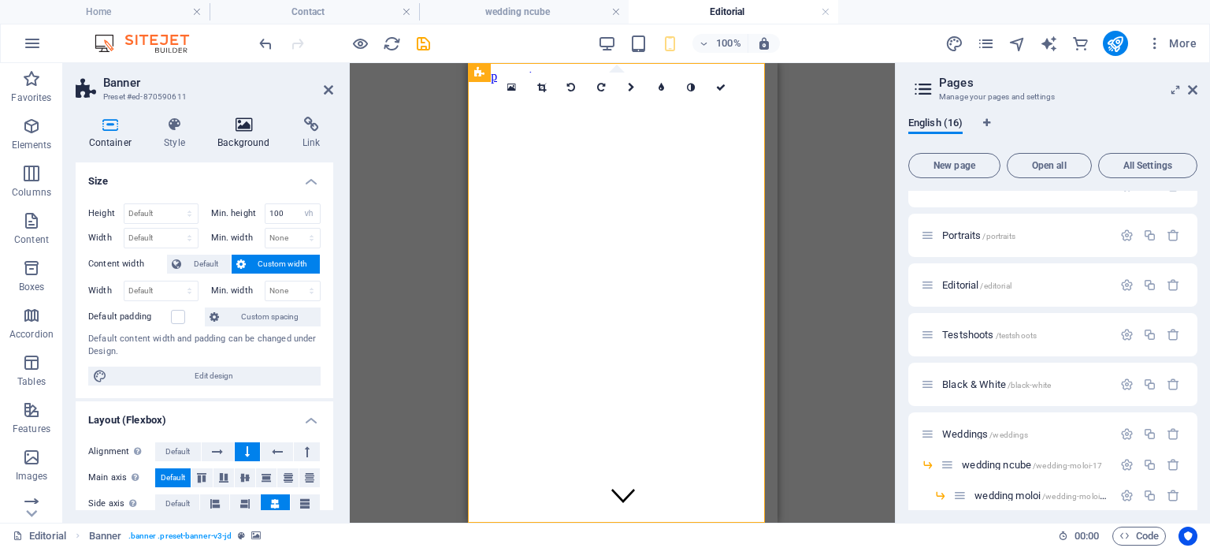
click at [249, 136] on h4 "Background" at bounding box center [247, 133] width 85 height 33
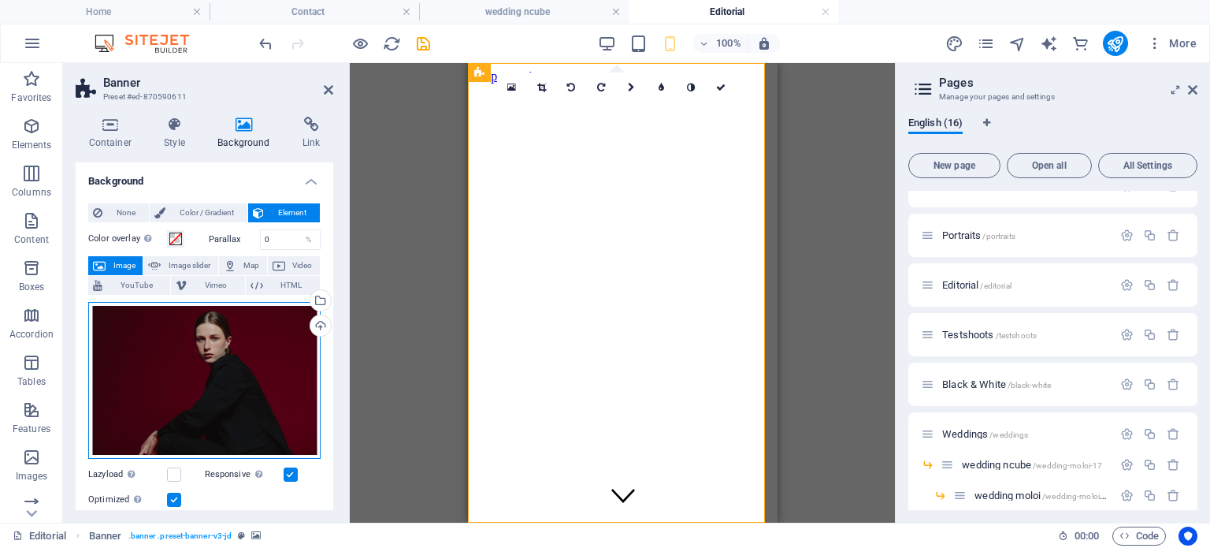
click at [217, 335] on div "Drag files here, click to choose files or select files from Files or our free s…" at bounding box center [204, 381] width 232 height 158
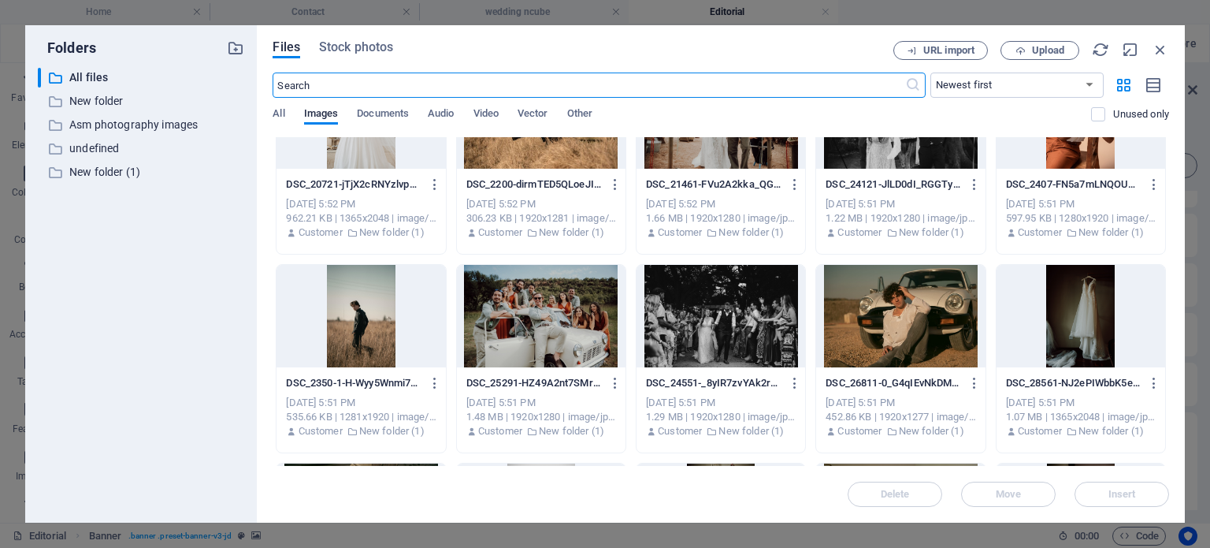
scroll to position [2364, 0]
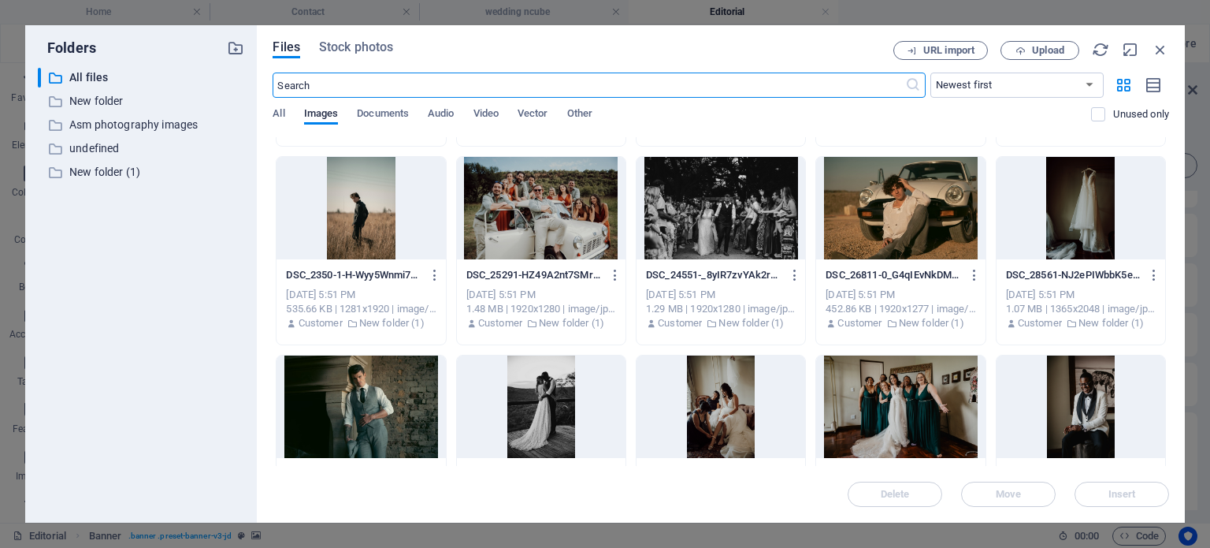
click at [921, 233] on div at bounding box center [900, 208] width 169 height 102
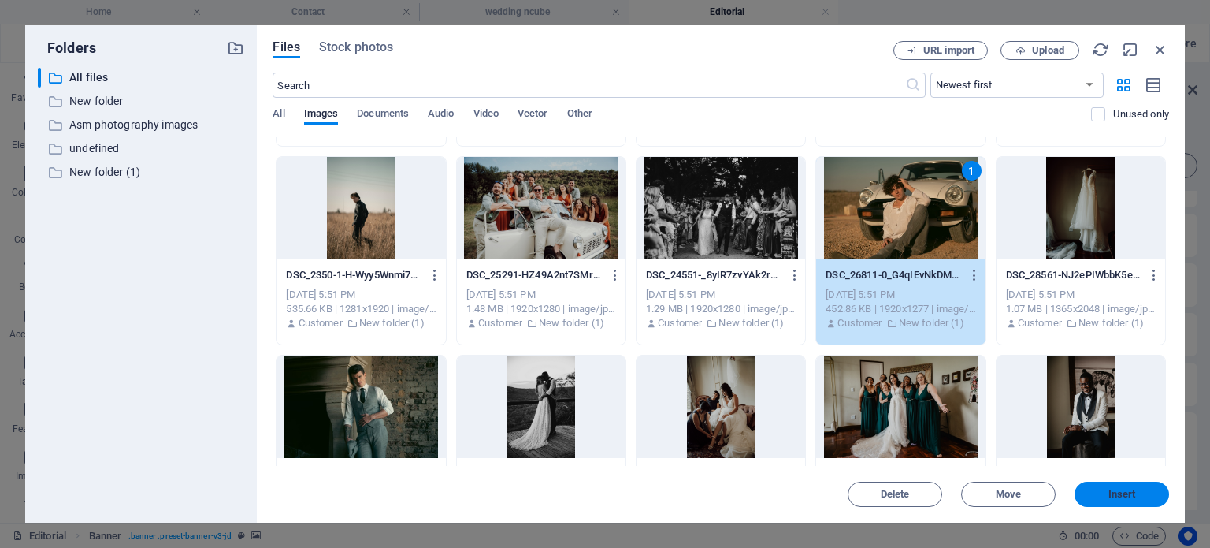
click at [1134, 494] on span "Insert" at bounding box center [1123, 493] width 28 height 9
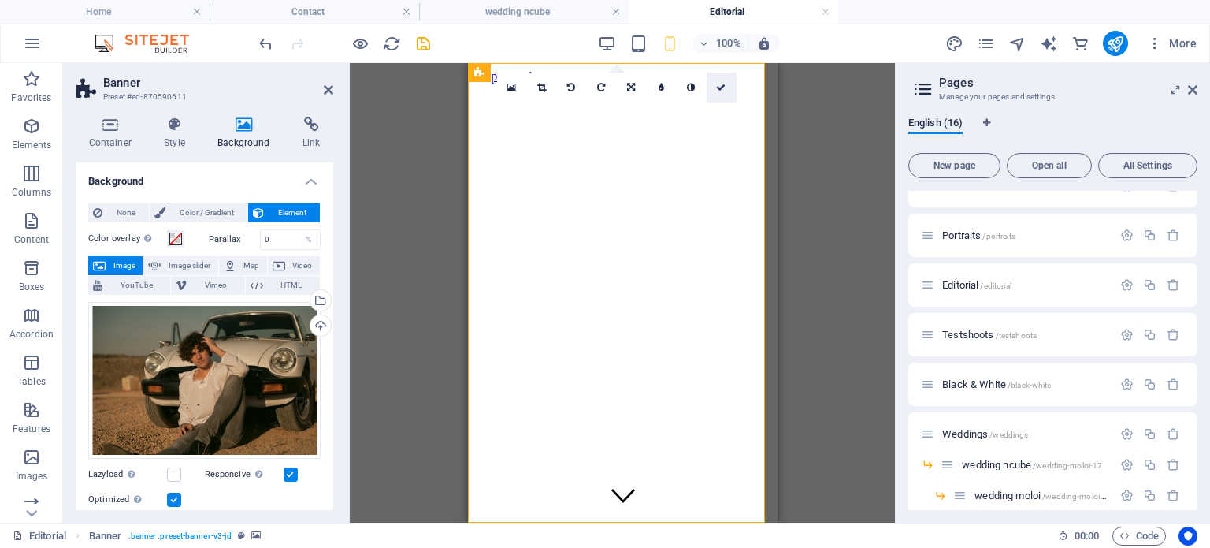
click at [721, 83] on icon at bounding box center [720, 87] width 9 height 9
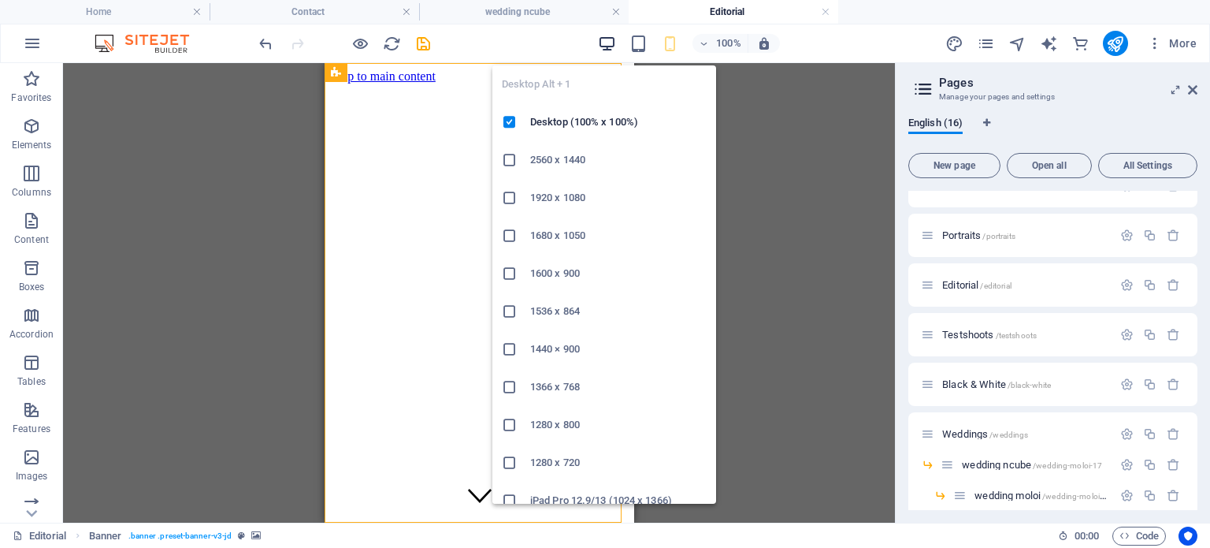
click at [609, 43] on icon "button" at bounding box center [607, 44] width 18 height 18
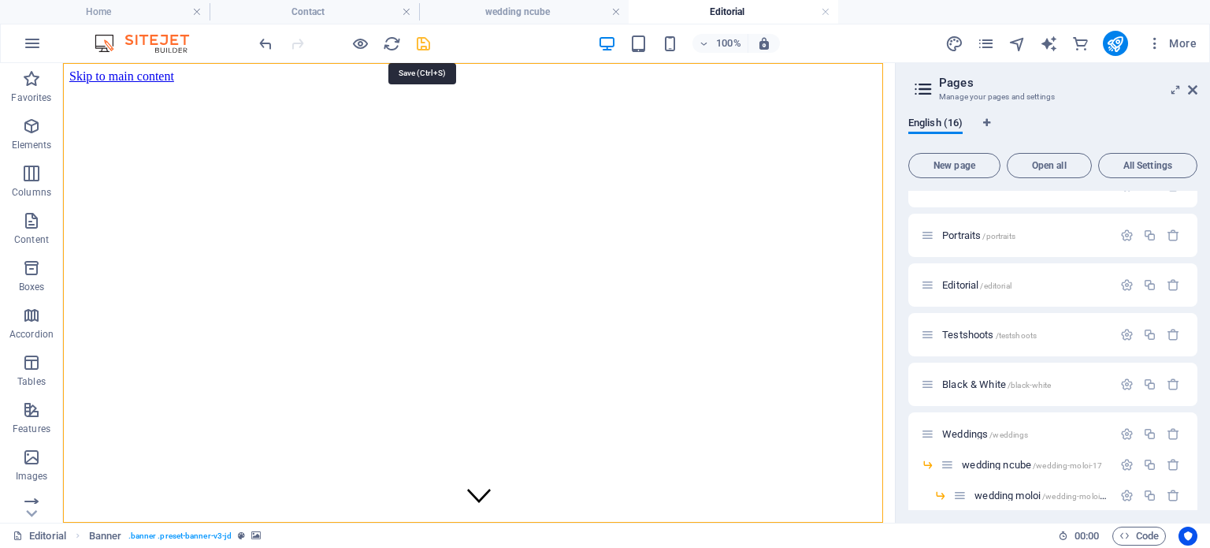
click at [423, 43] on icon "save" at bounding box center [424, 44] width 18 height 18
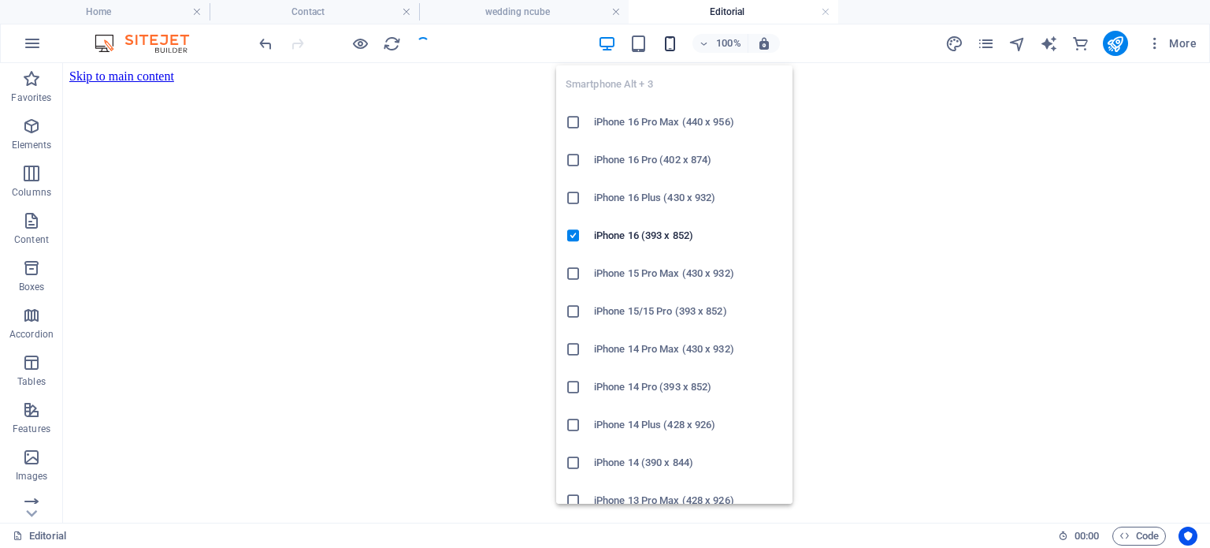
click at [667, 39] on icon "button" at bounding box center [670, 44] width 18 height 18
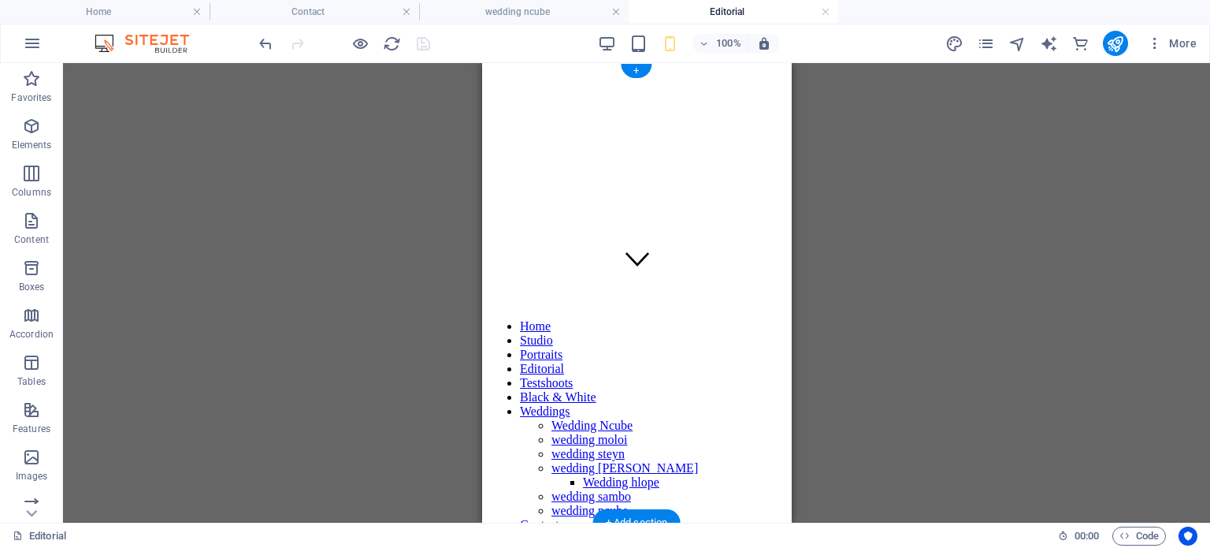
scroll to position [0, 0]
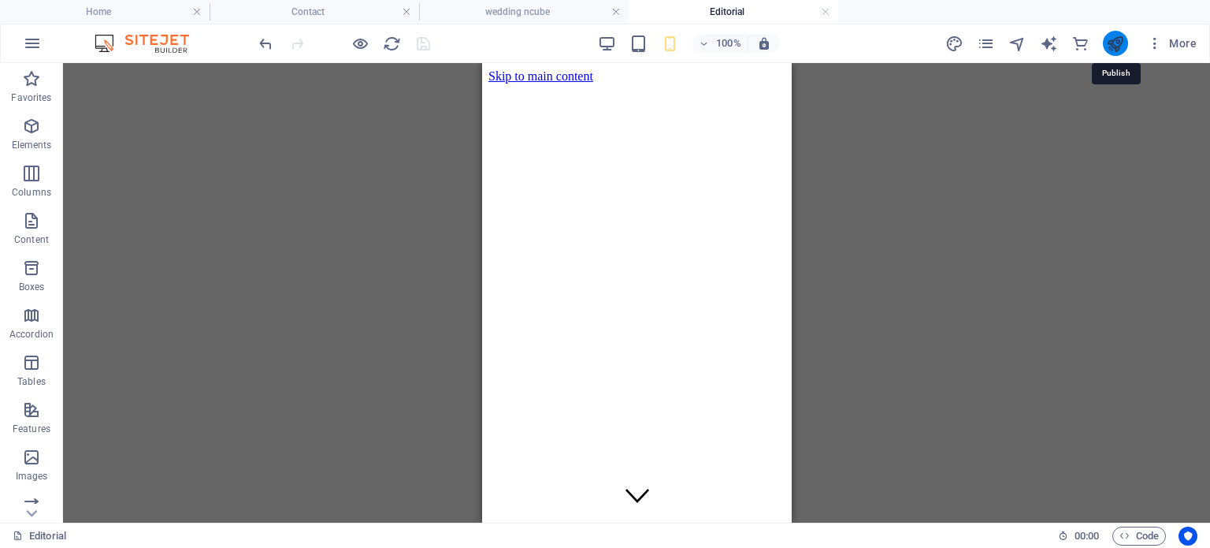
click at [1119, 48] on icon "publish" at bounding box center [1115, 44] width 18 height 18
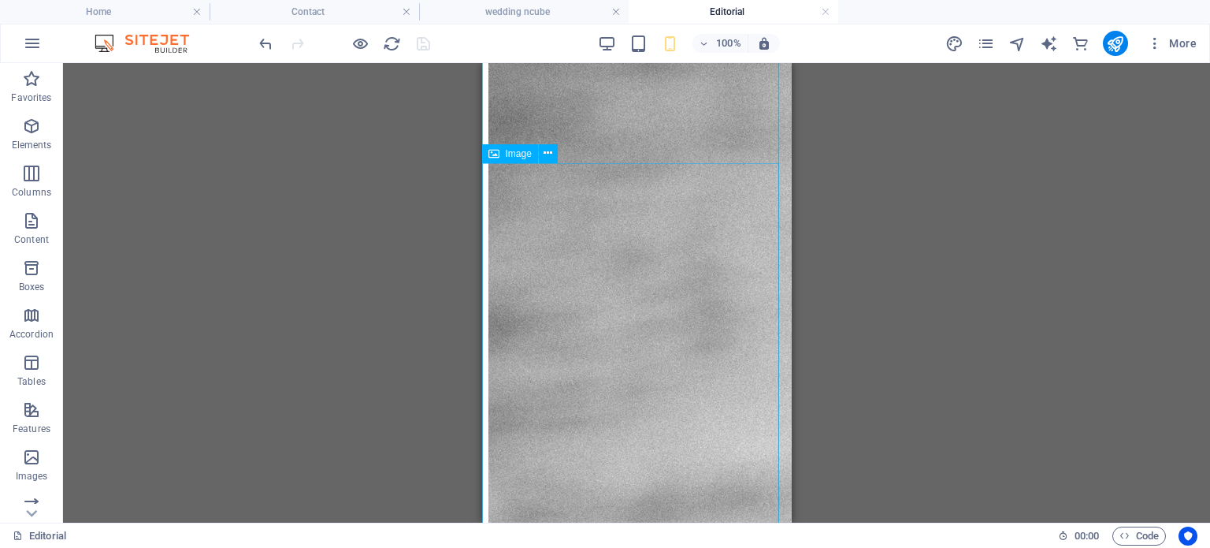
scroll to position [11111, 0]
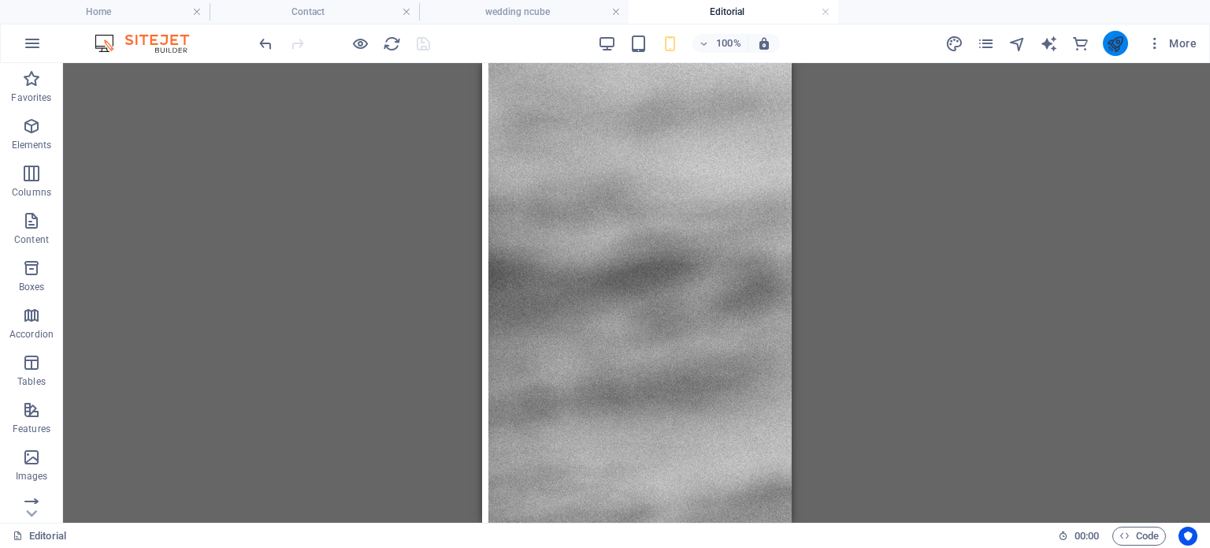
click at [1106, 36] on button "publish" at bounding box center [1115, 43] width 25 height 25
